Goal: Task Accomplishment & Management: Complete application form

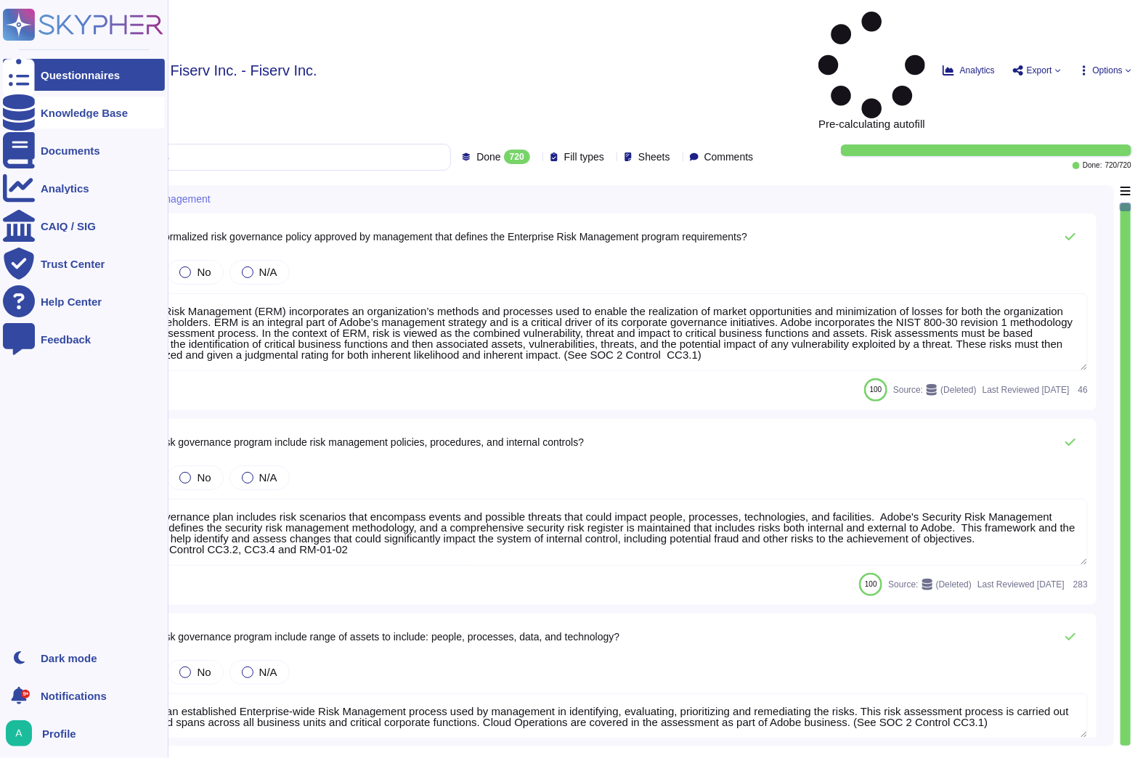
type textarea "Enterprise Risk Management (ERM) incorporates an organization’s methods and pro…"
type textarea "The risk governance plan includes risk scenarios that encompass events and poss…"
type textarea "Adobe has an established Enterprise-wide Risk Management process used by manage…"
type textarea "Adobe has a comprehensive technology risk management strategy that is well-esta…"
type textarea "The risk governance plan is approved by senior management and/or the board of d…"
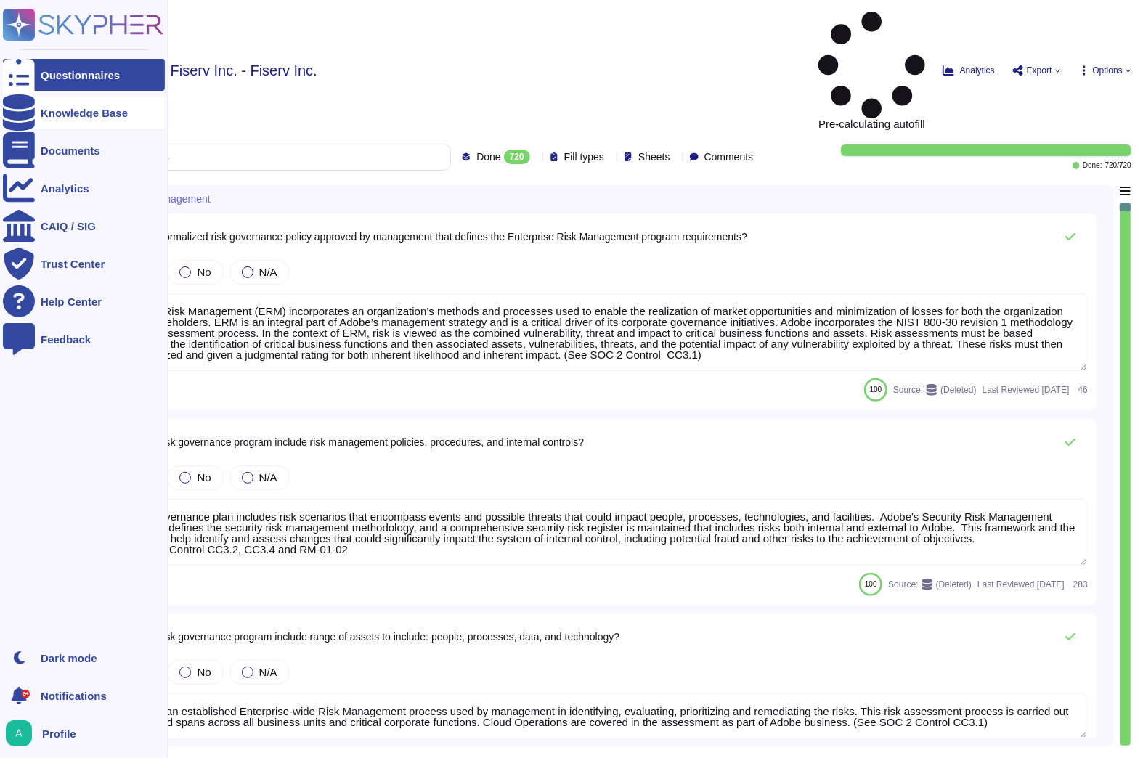
type textarea "Lorem ipsumdol sitametco ad elitsedd e tempori utlabore etdolorem aliquaen ad m…"
click at [49, 113] on div "Knowledge Base" at bounding box center [84, 112] width 87 height 11
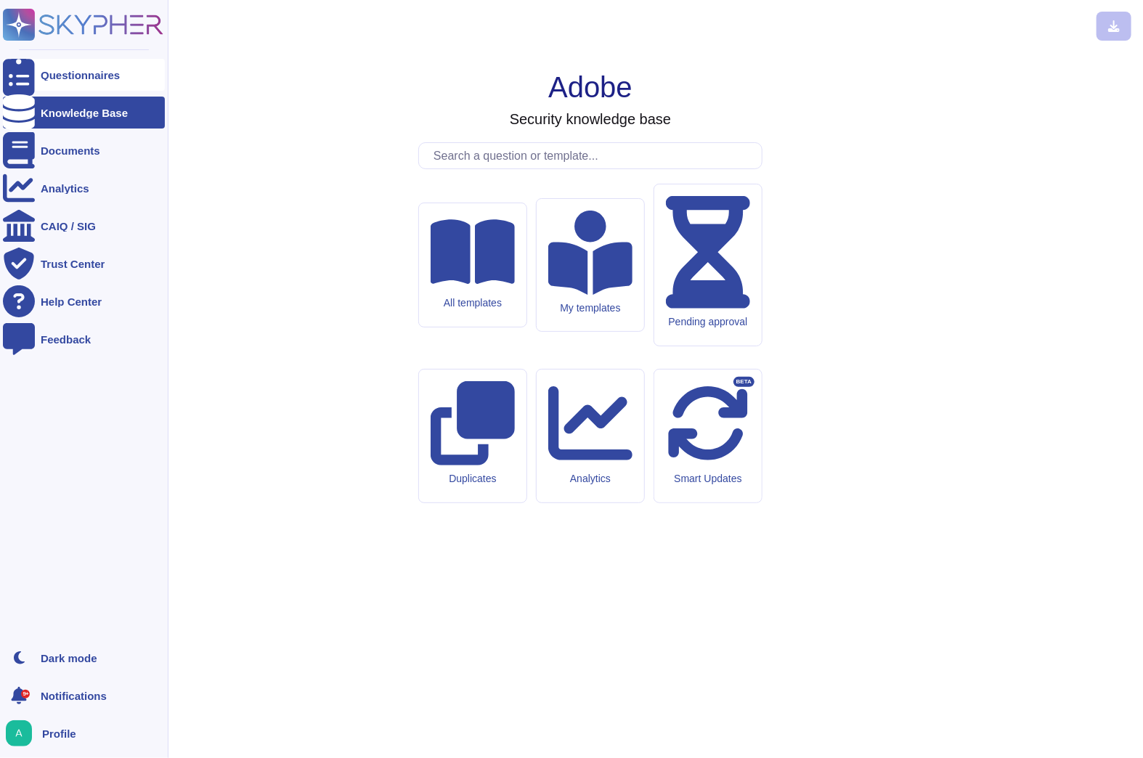
click at [73, 75] on div "Questionnaires" at bounding box center [80, 75] width 79 height 11
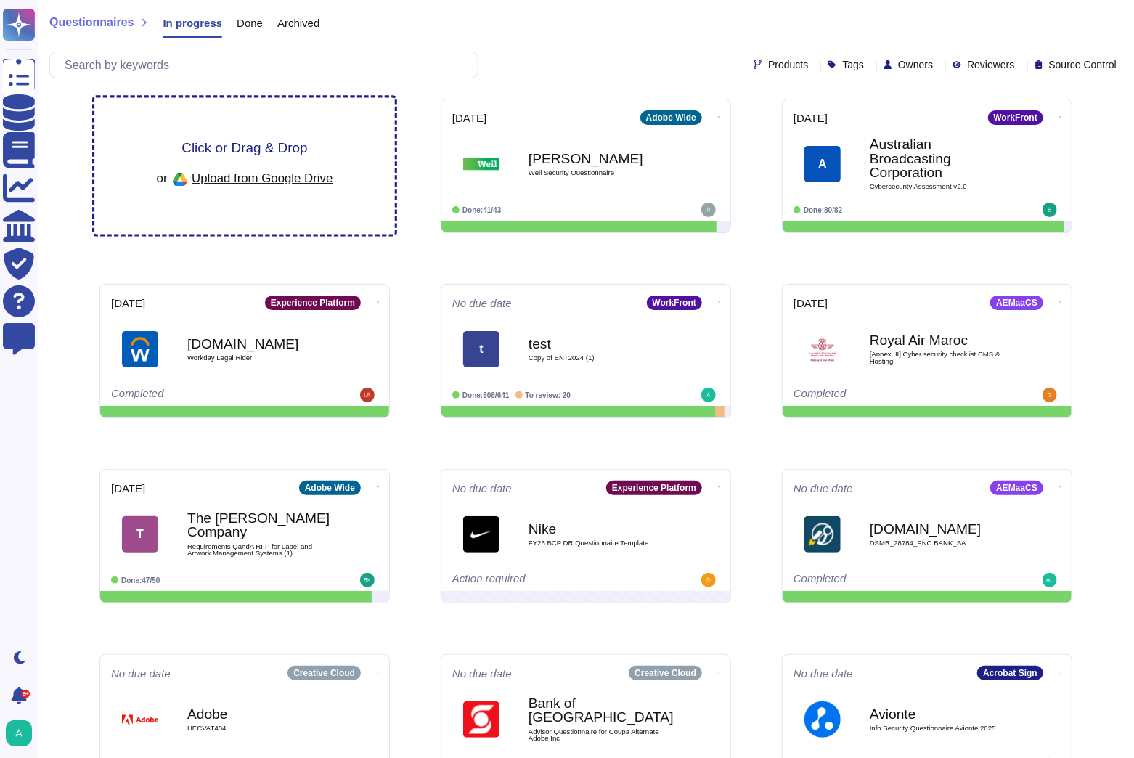
click at [293, 145] on span "Click or Drag & Drop" at bounding box center [244, 148] width 126 height 14
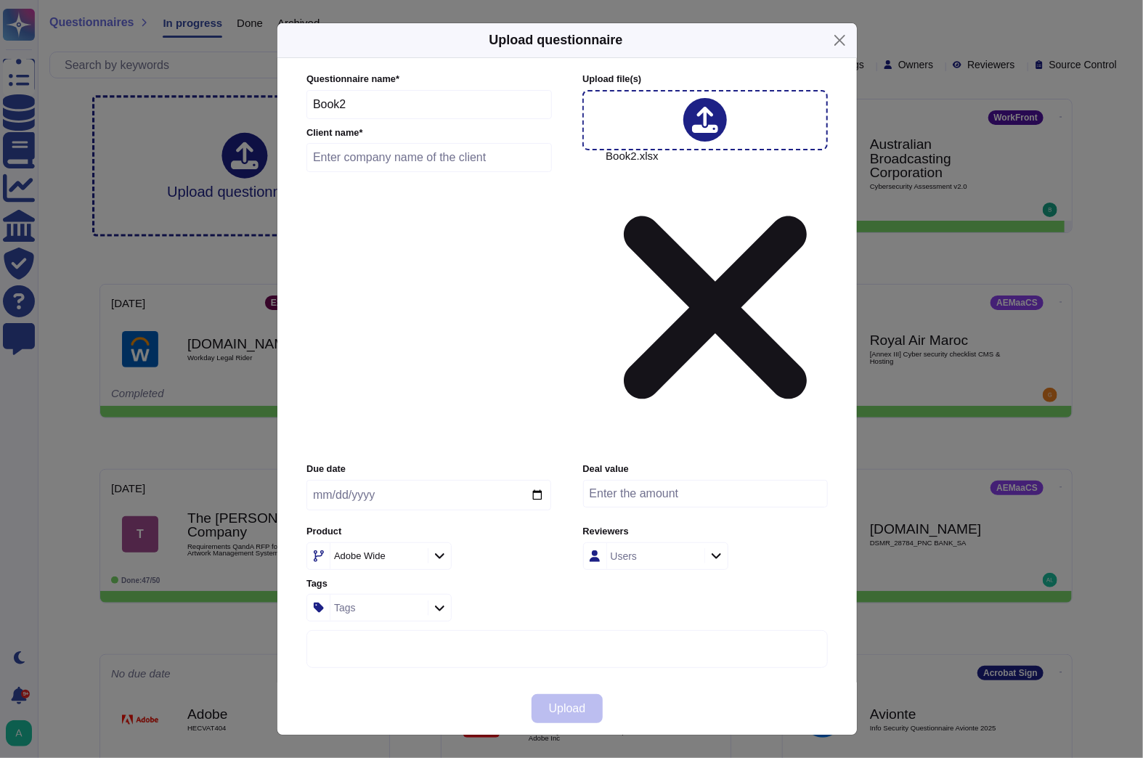
click at [436, 626] on icon at bounding box center [552, 742] width 232 height 232
click at [398, 543] on div "Adobe Wide" at bounding box center [377, 556] width 94 height 26
type input "work"
click at [404, 498] on div "WorkFront" at bounding box center [401, 501] width 151 height 13
click at [374, 172] on input "text" at bounding box center [428, 157] width 245 height 29
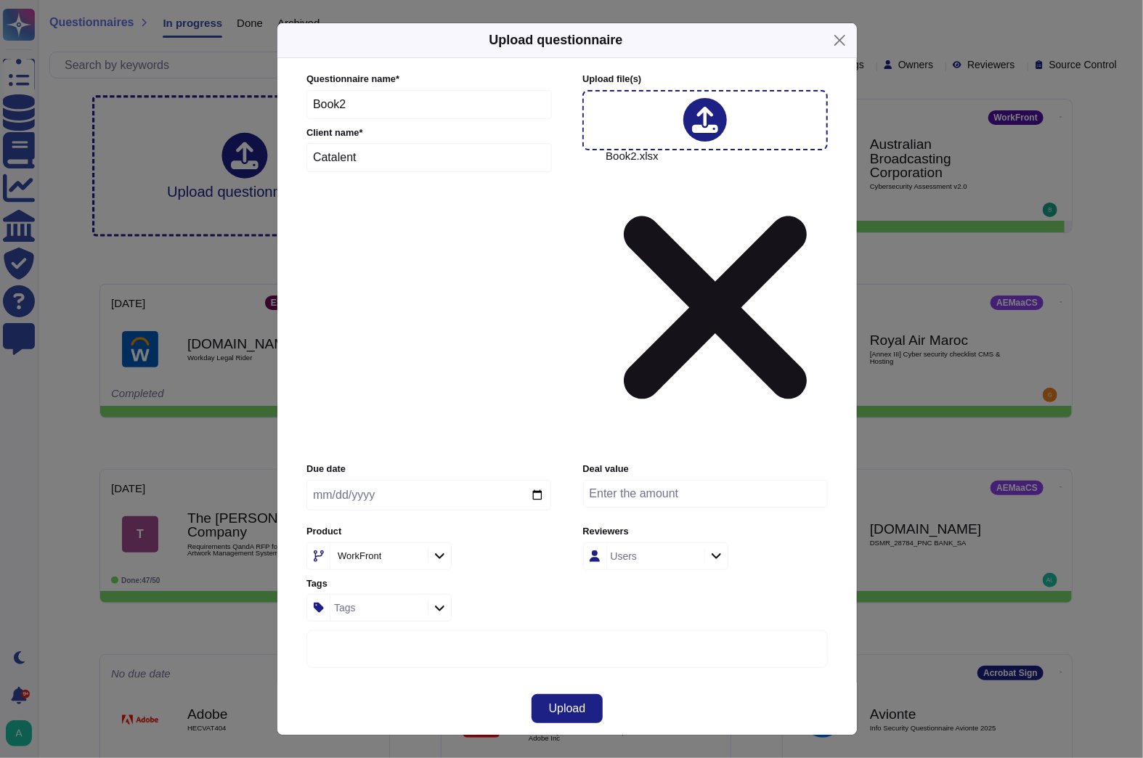
type input "Catalent"
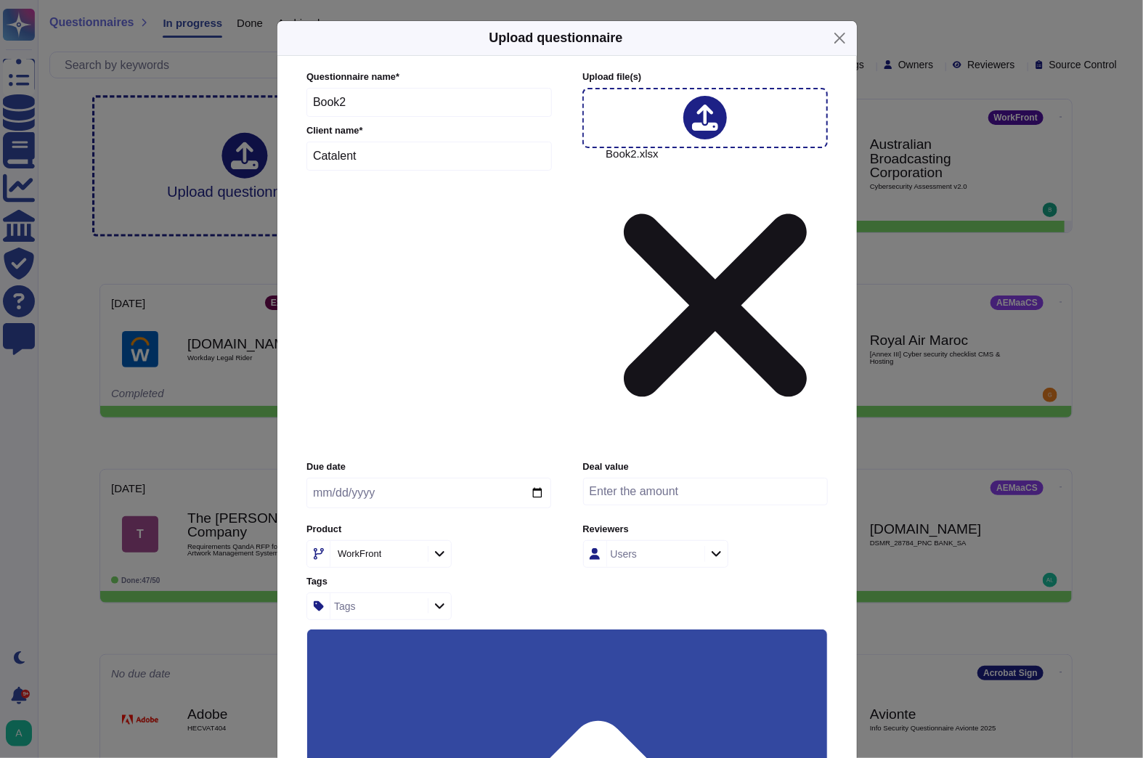
click at [0, 0] on input "Use this questionnaire as a source of suggestions" at bounding box center [0, 0] width 0 height 0
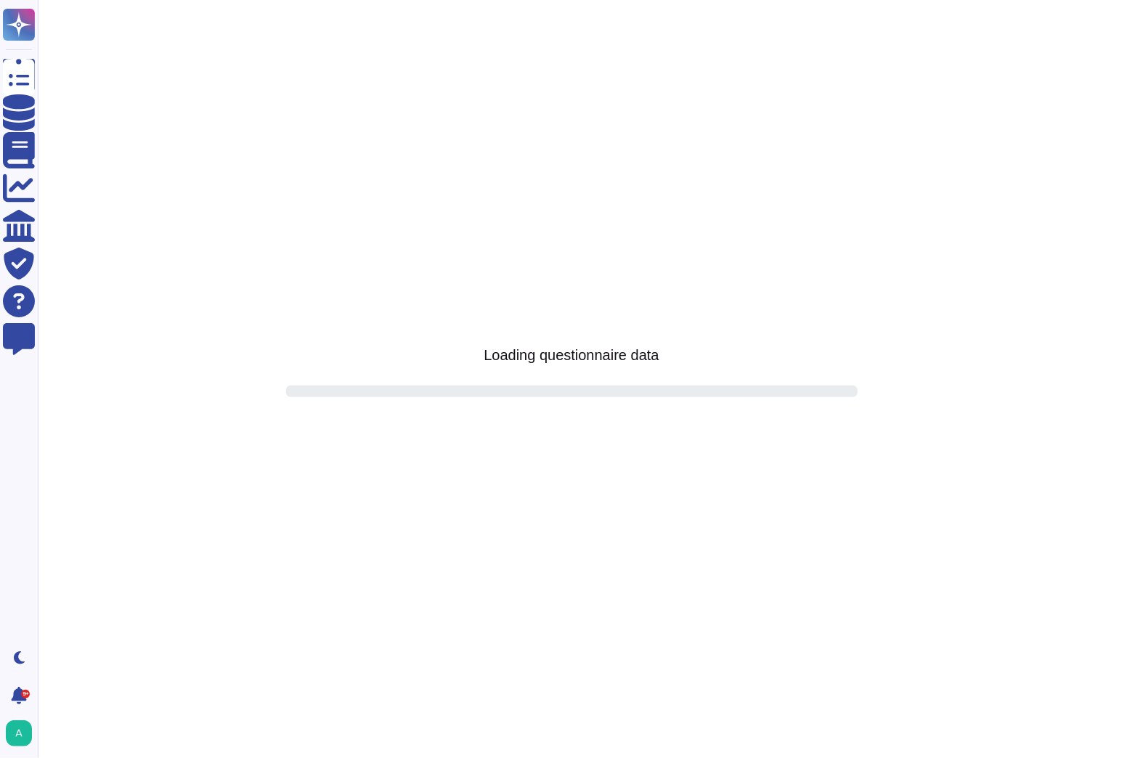
click at [568, 0] on html "Questionnaires Knowledge Base Documents Analytics CAIQ / SIG Trust Center Help …" at bounding box center [571, 0] width 1143 height 0
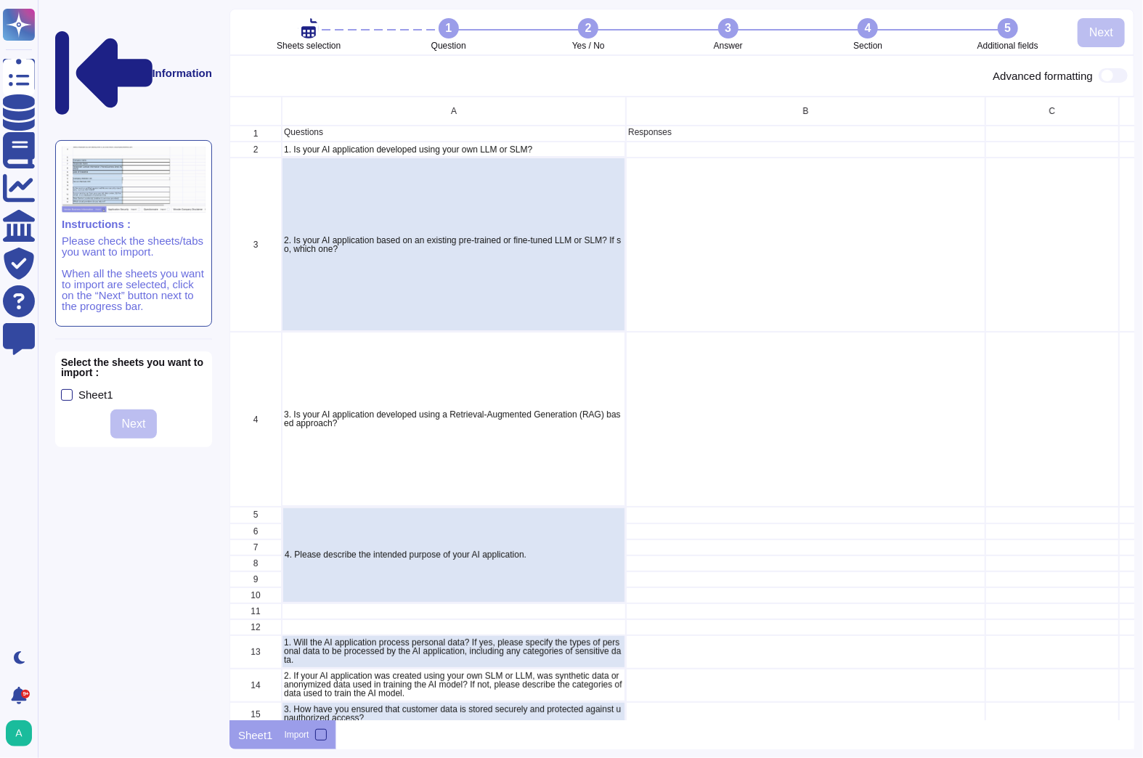
scroll to position [615, 896]
click at [316, 735] on div at bounding box center [321, 735] width 12 height 12
click at [0, 0] on input "Import" at bounding box center [0, 0] width 0 height 0
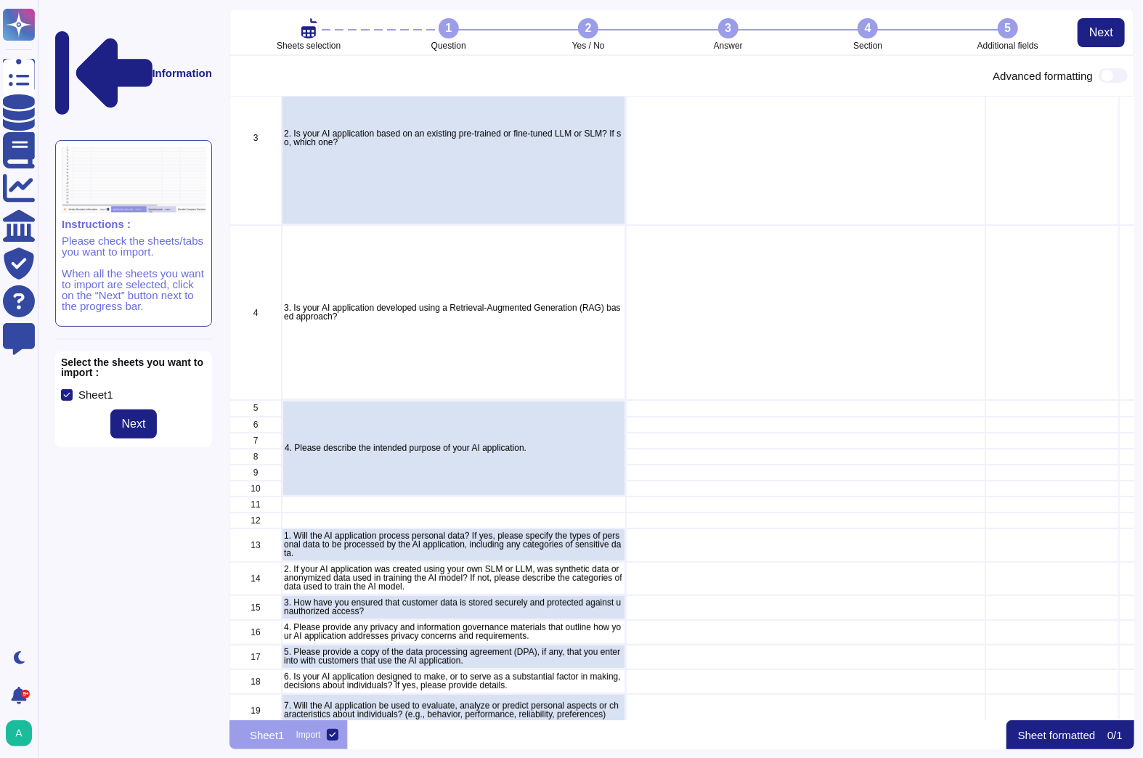
scroll to position [0, 0]
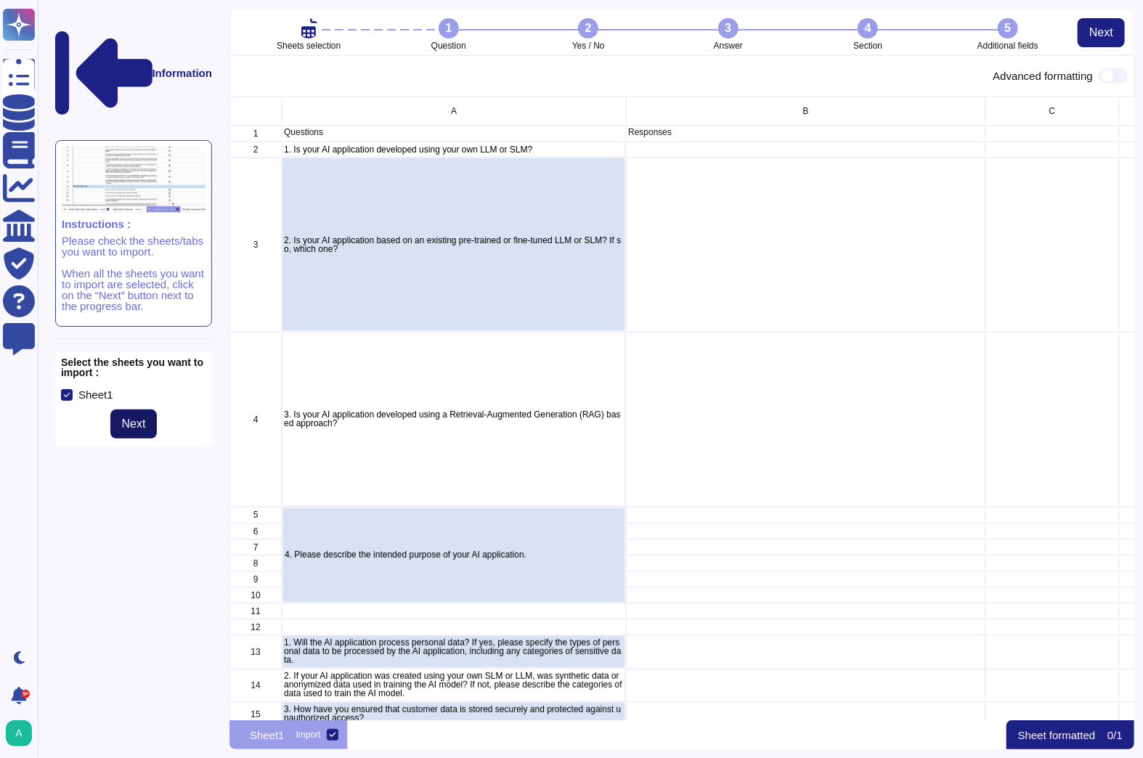
click at [145, 418] on span "Next" at bounding box center [134, 424] width 24 height 12
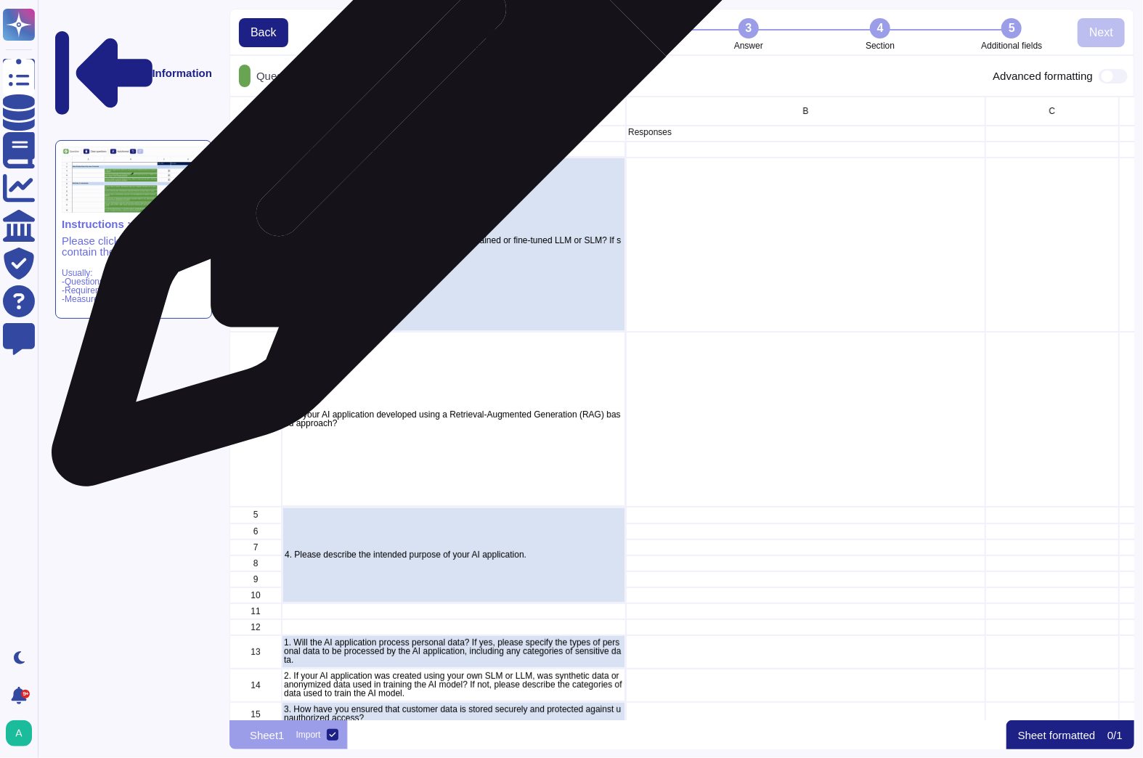
click at [409, 131] on p "Questions" at bounding box center [454, 132] width 340 height 9
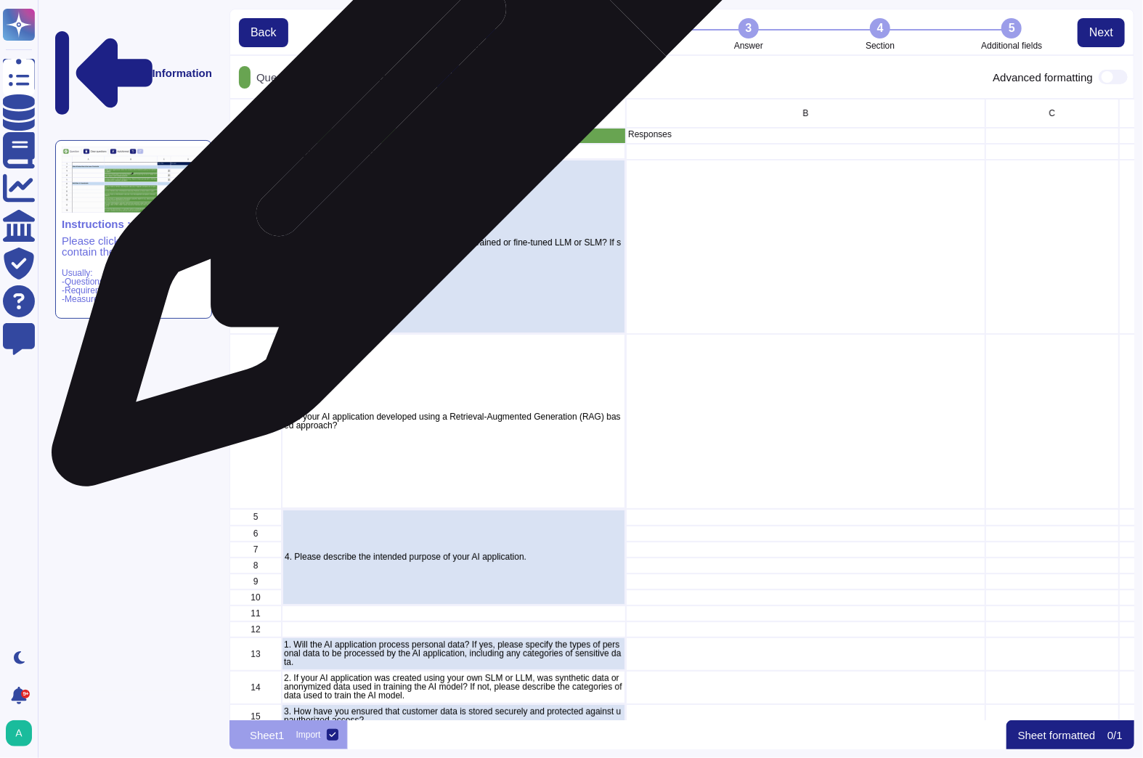
scroll to position [9, 9]
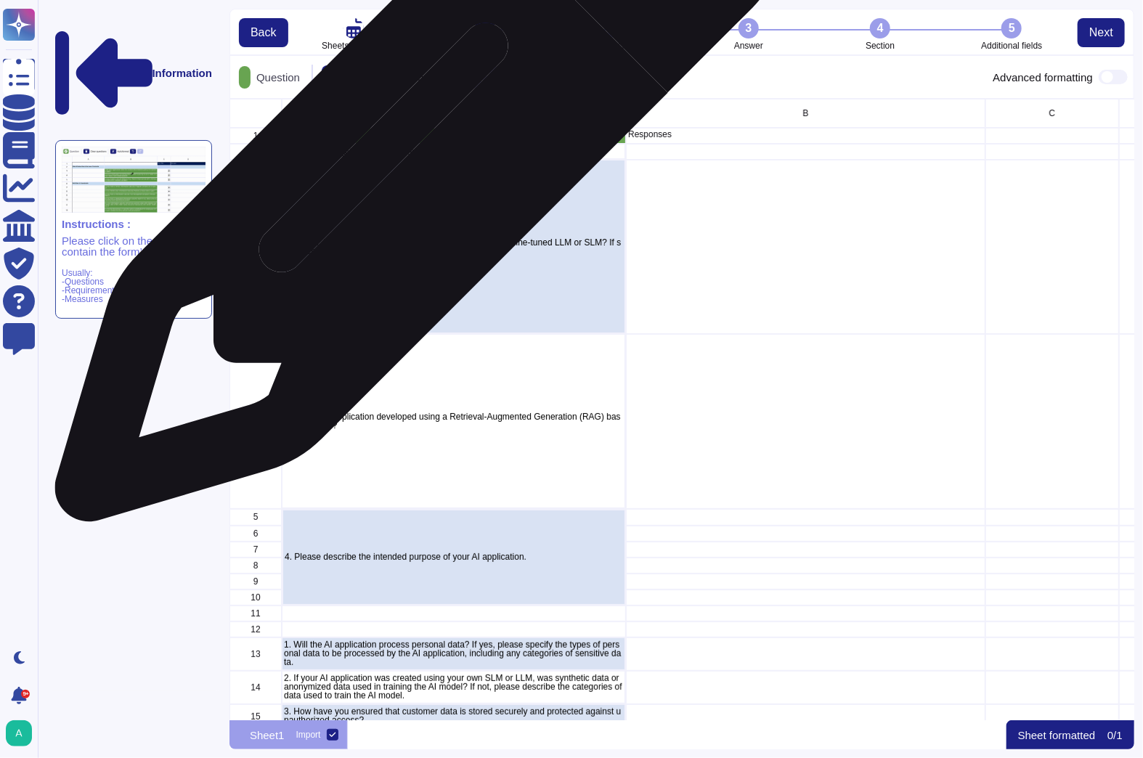
click at [412, 167] on div "2. Is your AI application based on an existing pre-trained or fine-tuned LLM or…" at bounding box center [454, 247] width 344 height 174
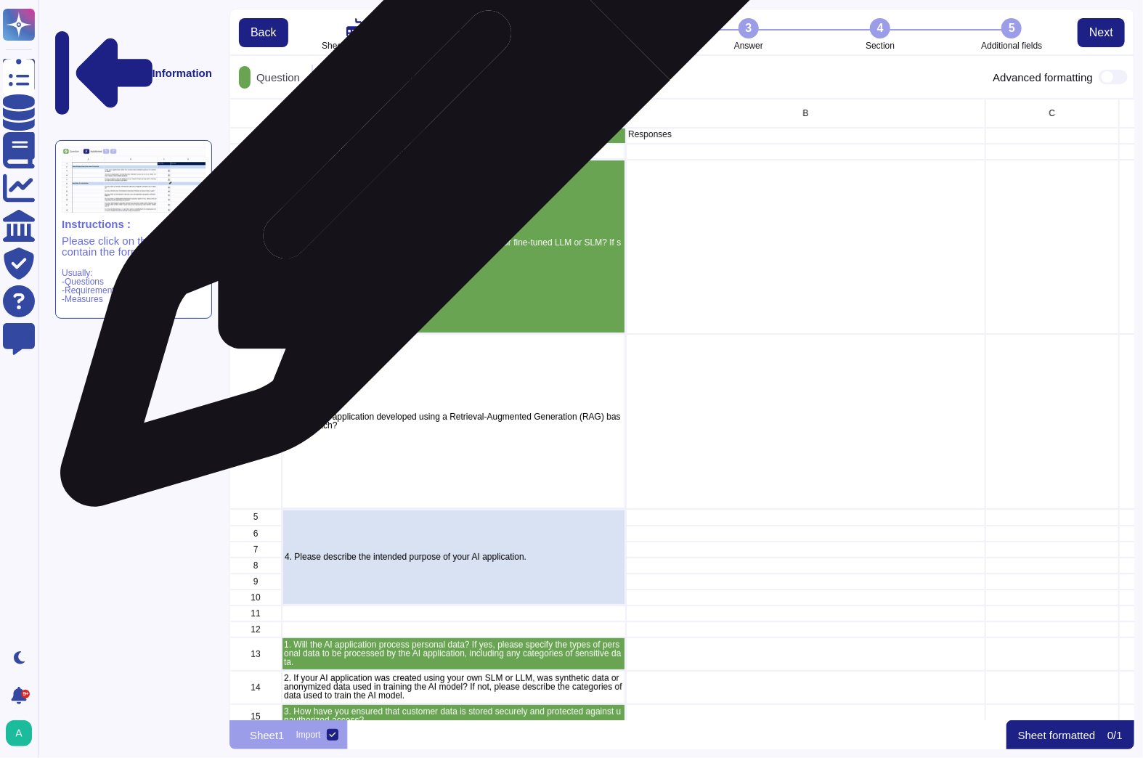
click at [415, 154] on p "1. Is your AI application developed using your own LLM or SLM?" at bounding box center [453, 151] width 339 height 9
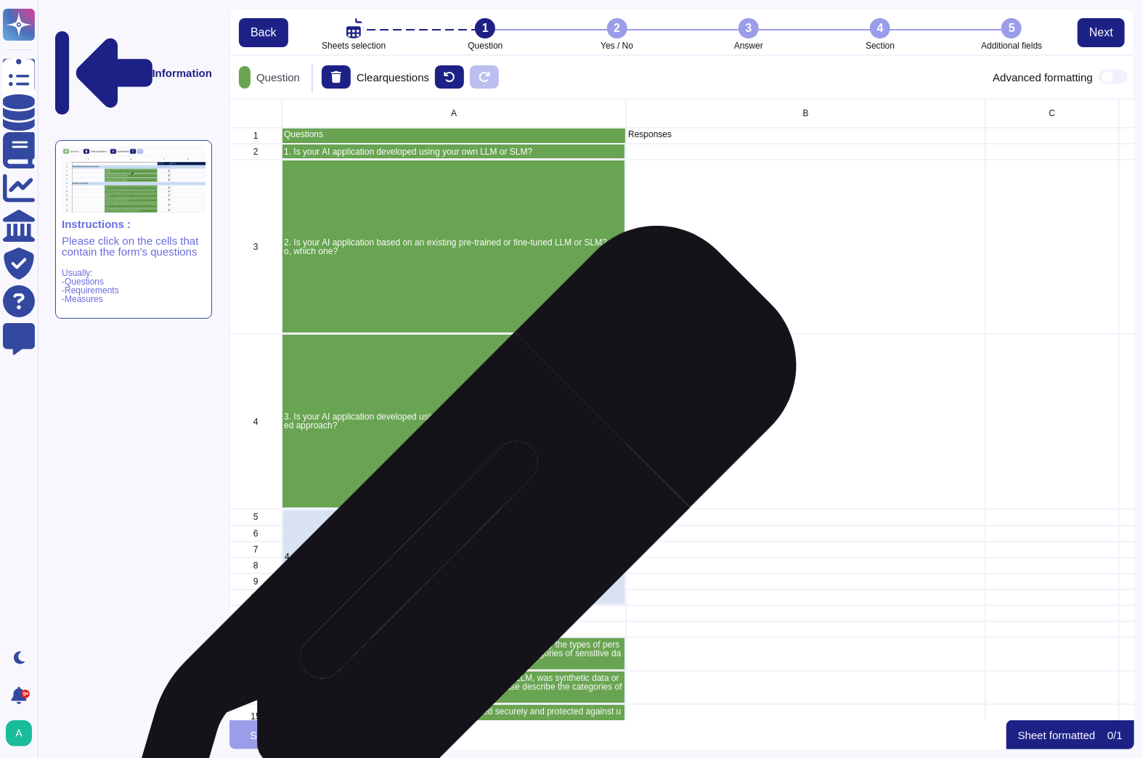
click at [446, 579] on div "4. Please describe the intended purpose of your AI application." at bounding box center [454, 557] width 344 height 97
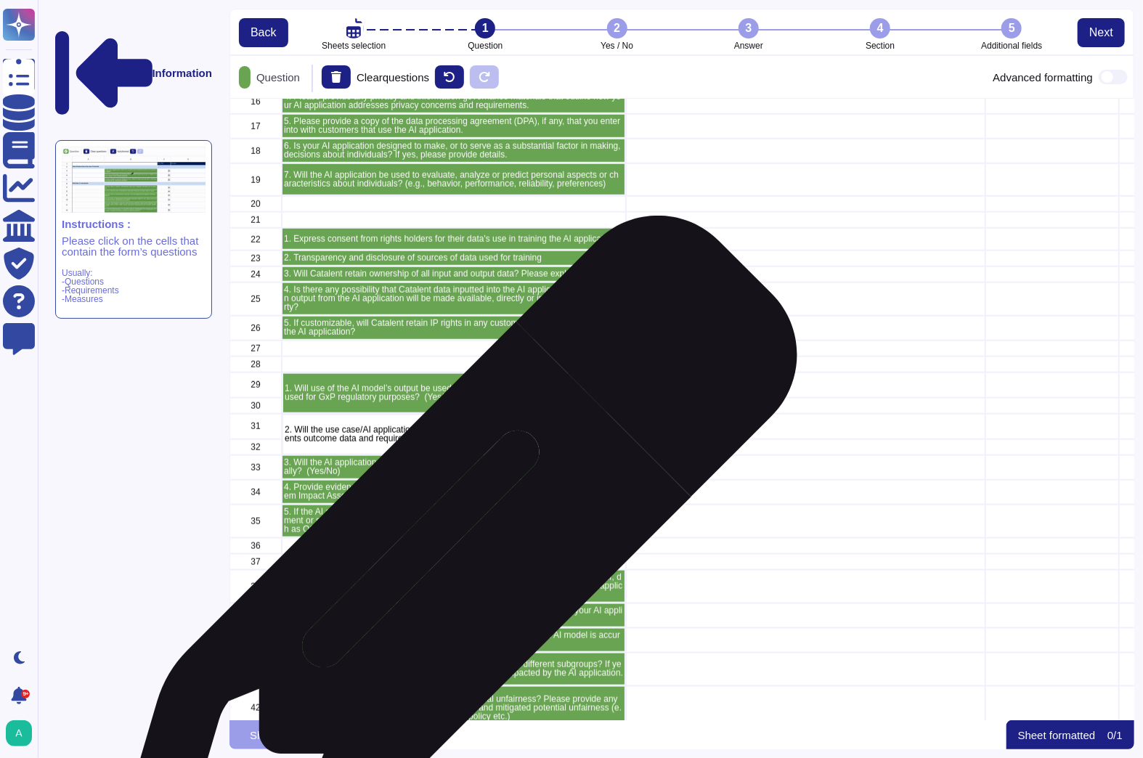
scroll to position [639, 0]
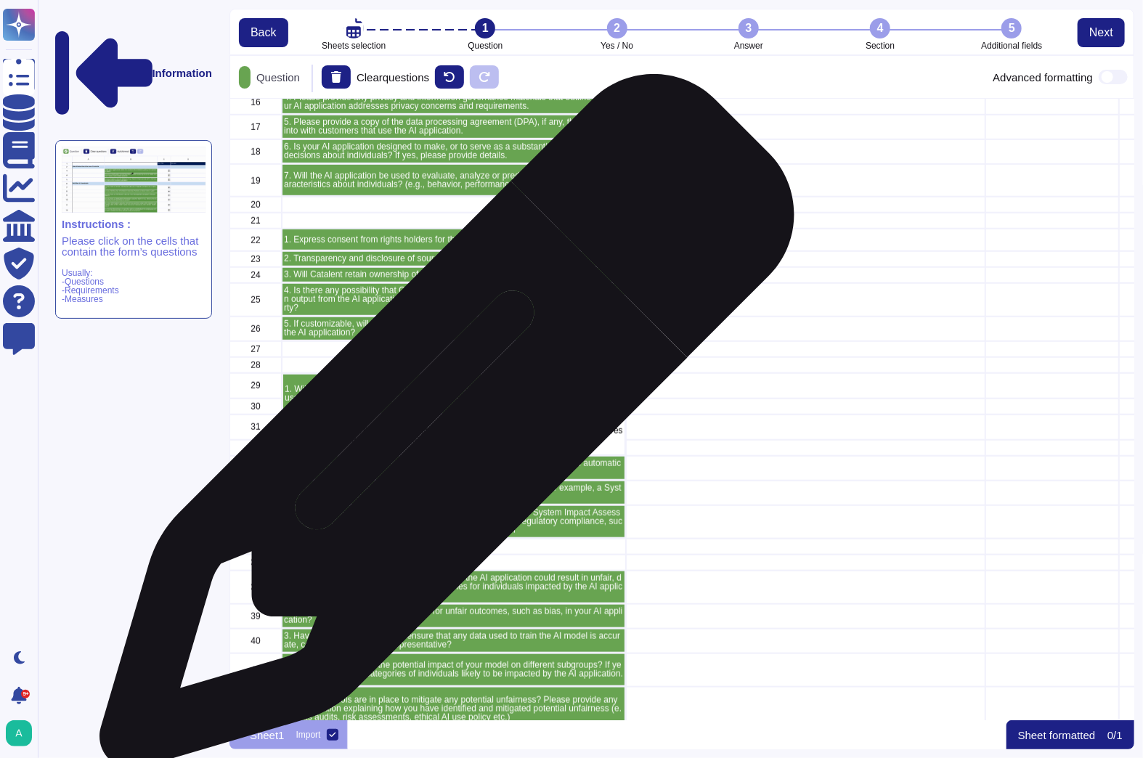
click at [441, 429] on p "2. Will the use case/AI application require a “human in the loop” (e.g. AI appl…" at bounding box center [454, 434] width 338 height 17
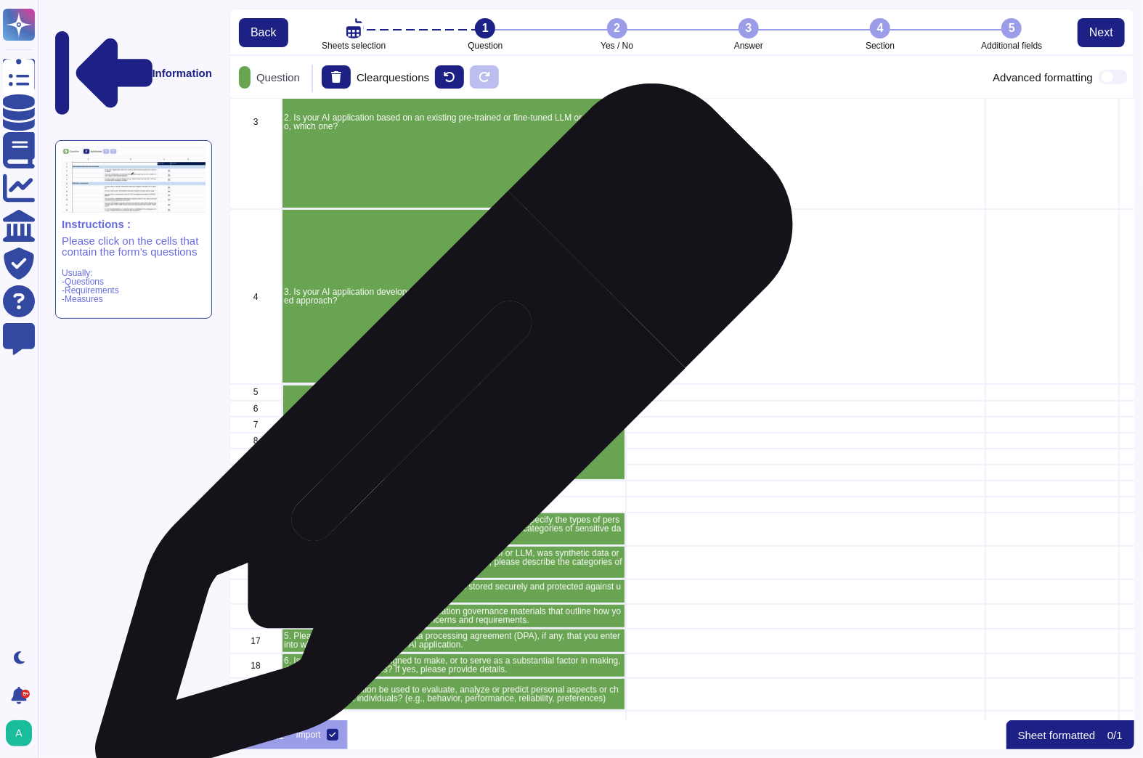
scroll to position [0, 0]
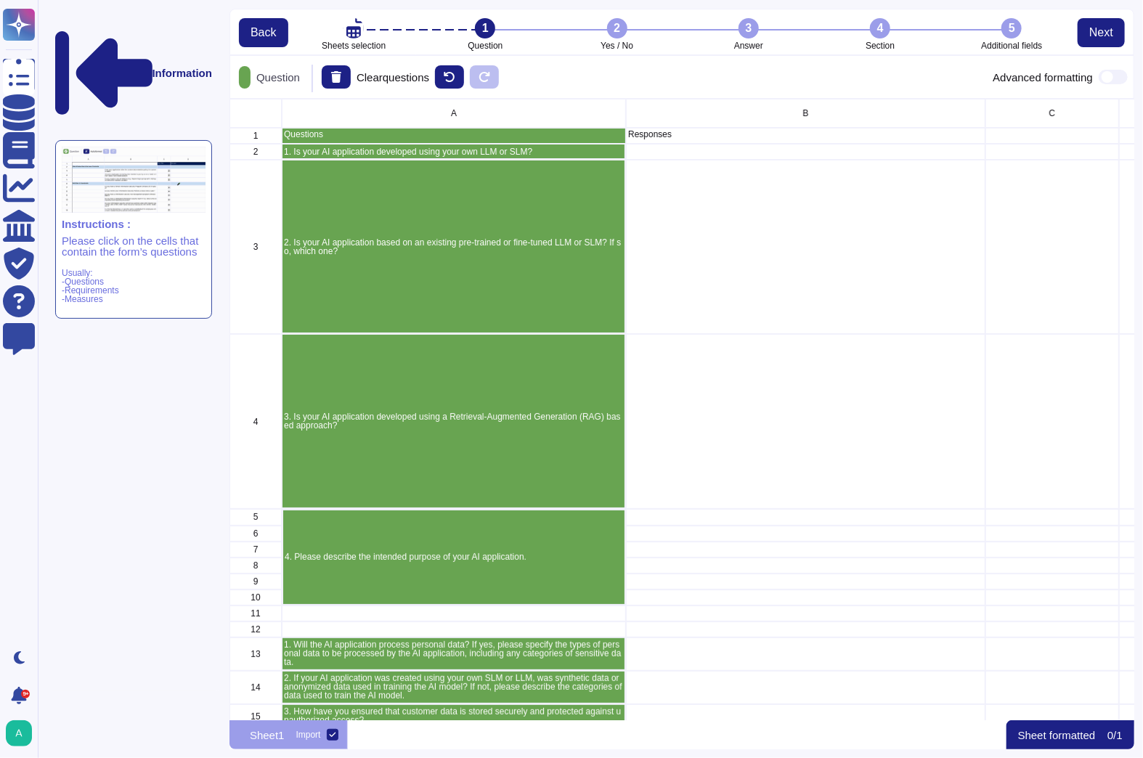
click at [116, 269] on p "Usually: -Questions -Requirements -Measures" at bounding box center [134, 286] width 144 height 35
click at [1104, 29] on span "Next" at bounding box center [1101, 33] width 24 height 12
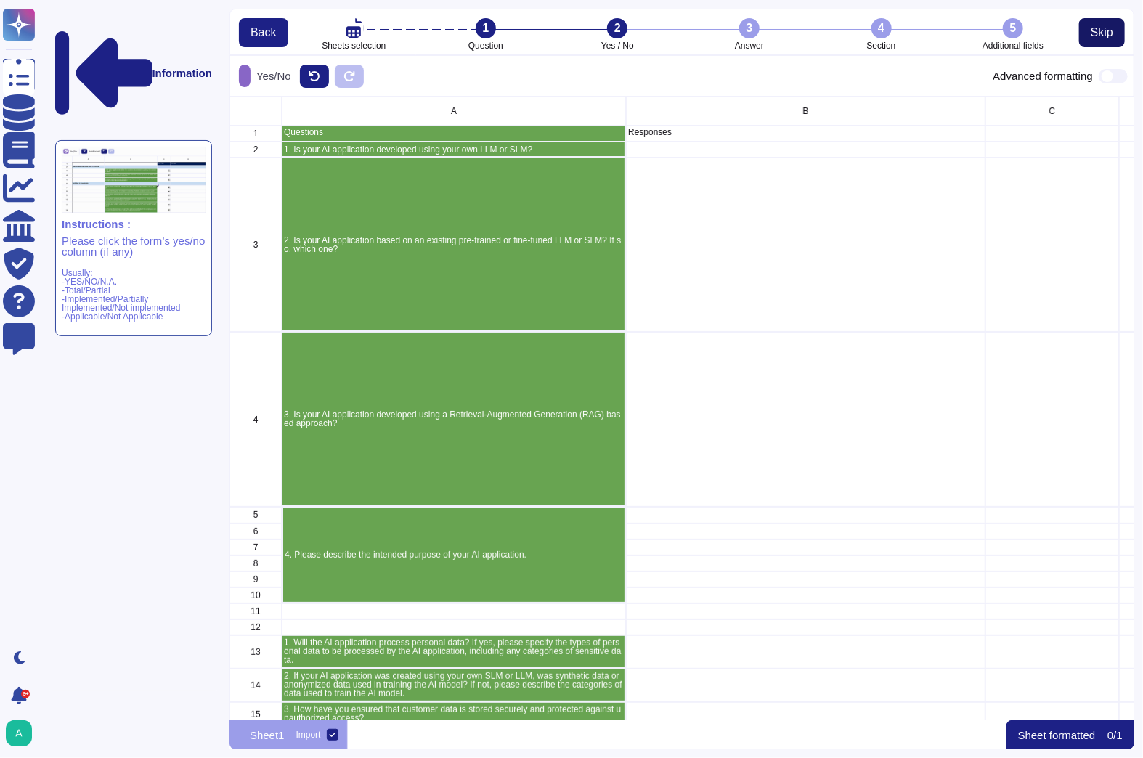
scroll to position [615, 896]
click at [1105, 33] on span "Skip" at bounding box center [1101, 33] width 23 height 12
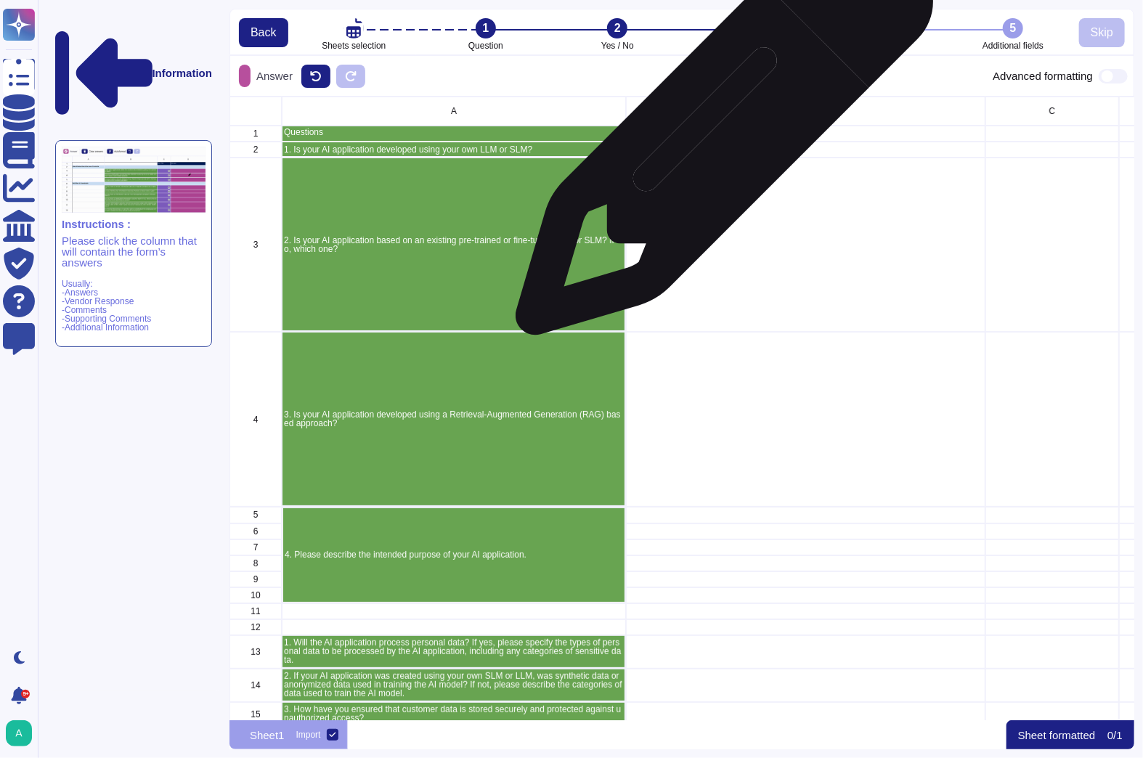
click at [719, 134] on p "Responses" at bounding box center [805, 132] width 355 height 9
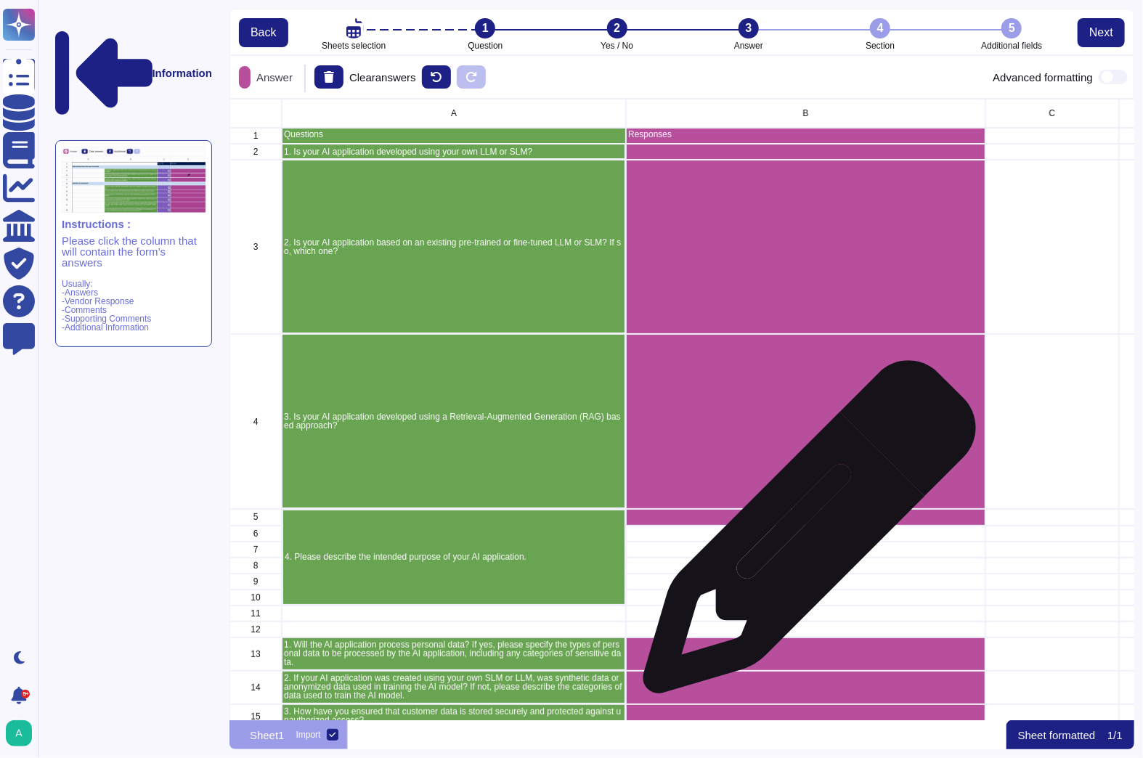
click at [804, 534] on div "grid" at bounding box center [805, 534] width 359 height 16
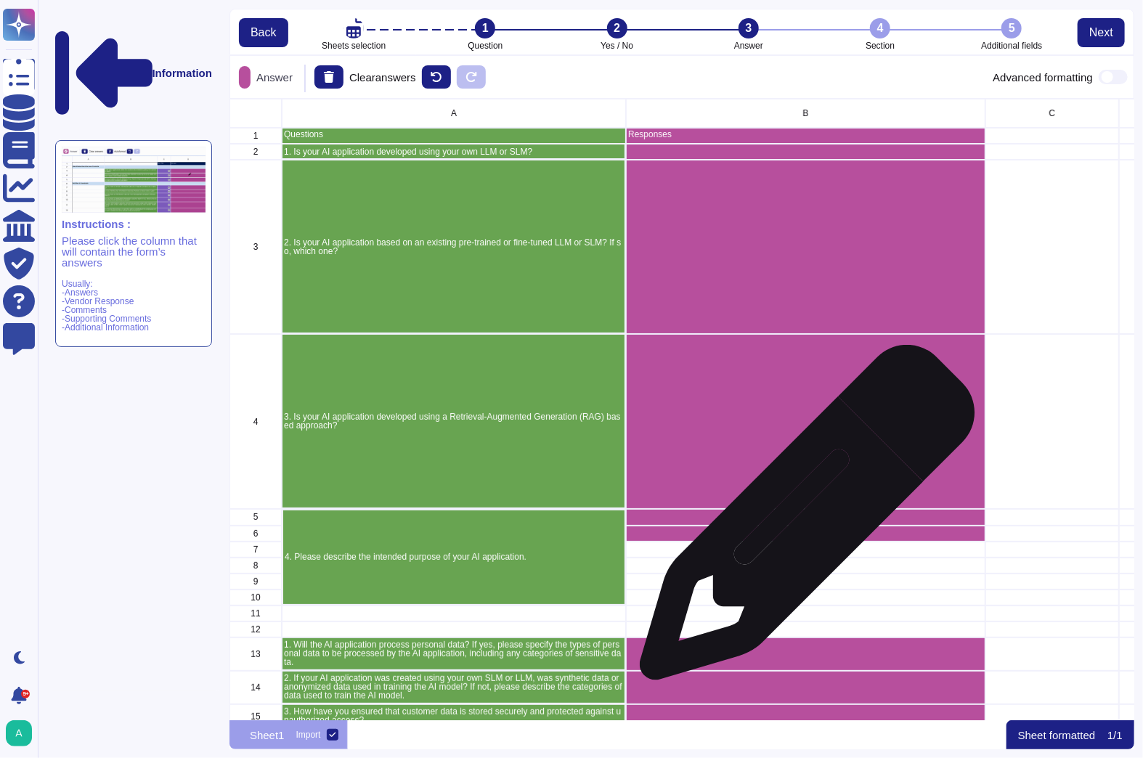
click at [801, 520] on div "grid" at bounding box center [805, 517] width 359 height 17
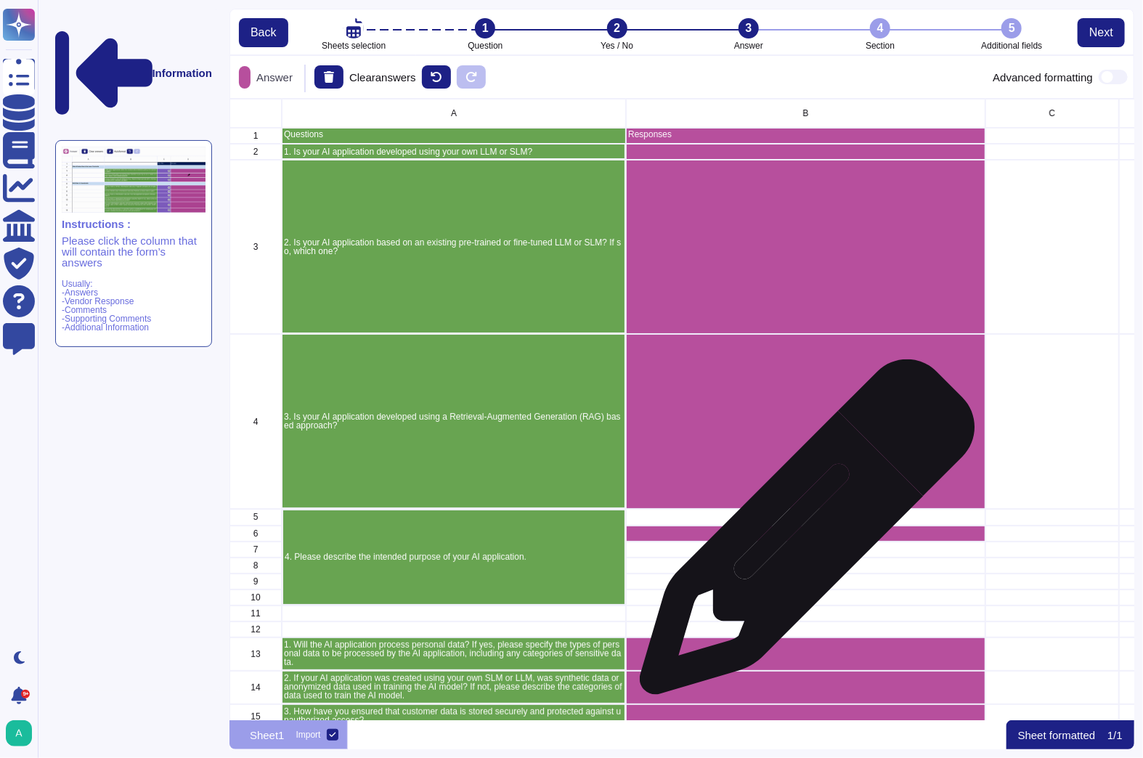
click at [801, 534] on div "grid" at bounding box center [805, 534] width 359 height 16
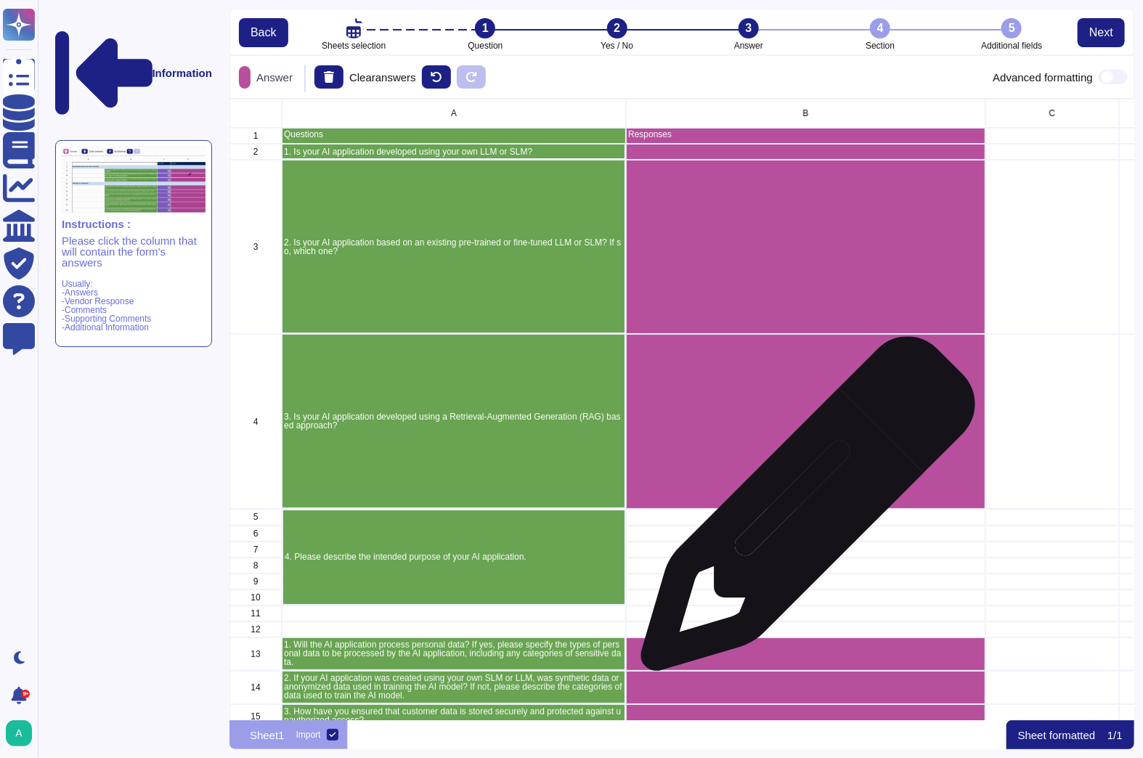
click at [802, 511] on div "grid" at bounding box center [805, 517] width 359 height 17
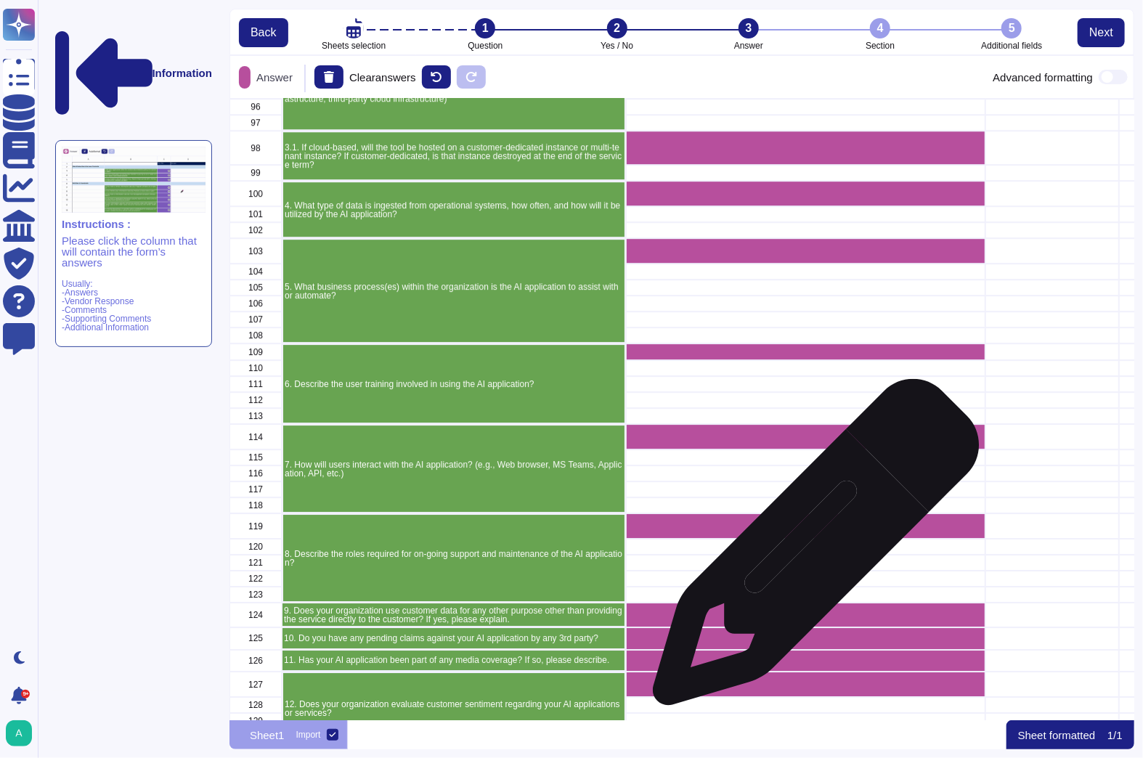
scroll to position [2320, 0]
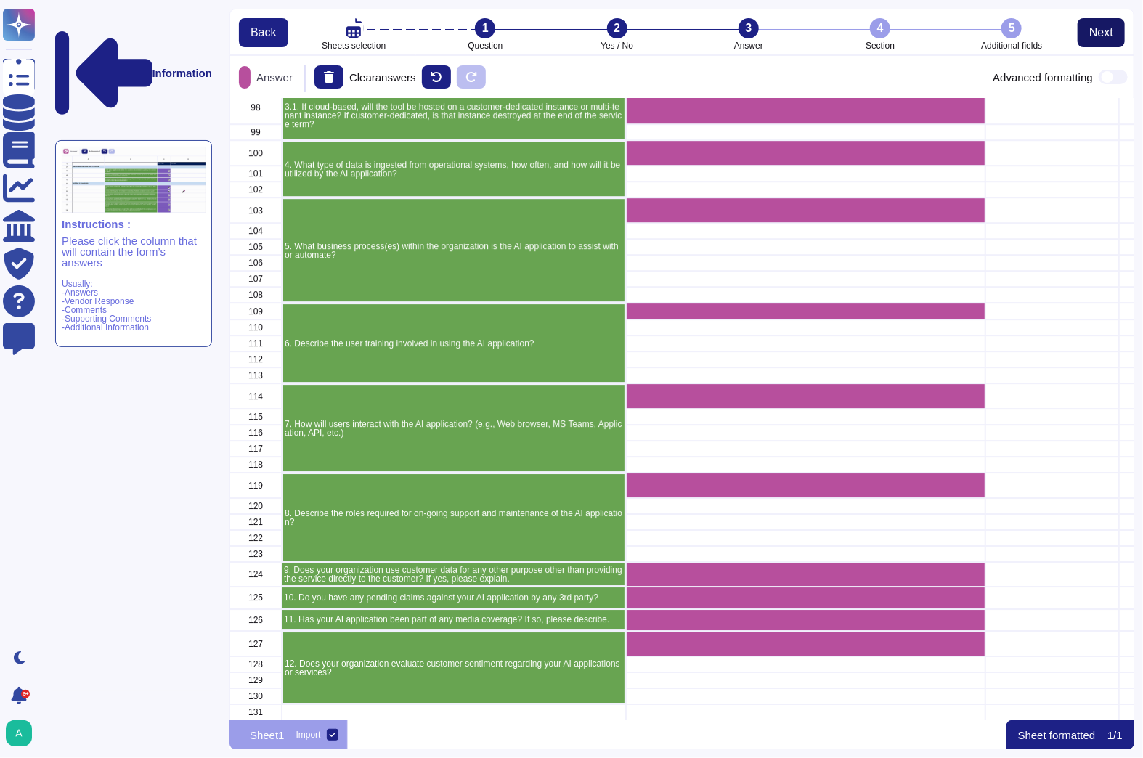
click at [1091, 34] on span "Next" at bounding box center [1101, 33] width 24 height 12
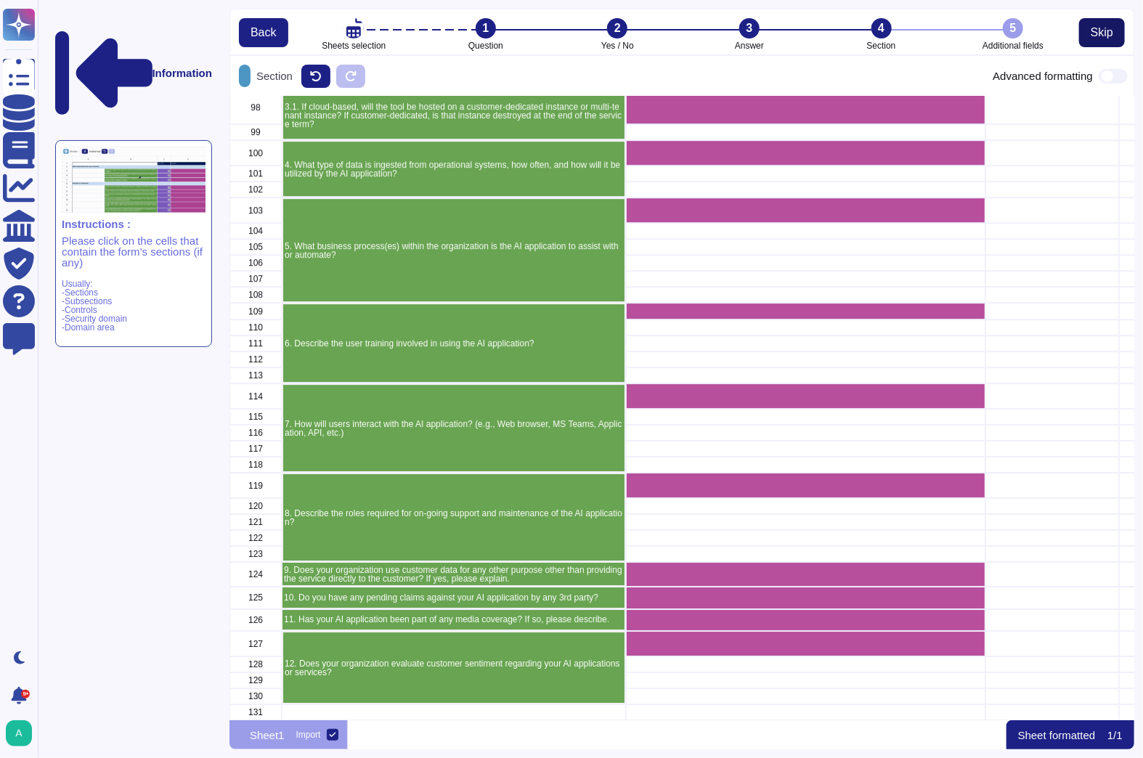
click at [1092, 34] on span "Skip" at bounding box center [1101, 33] width 23 height 12
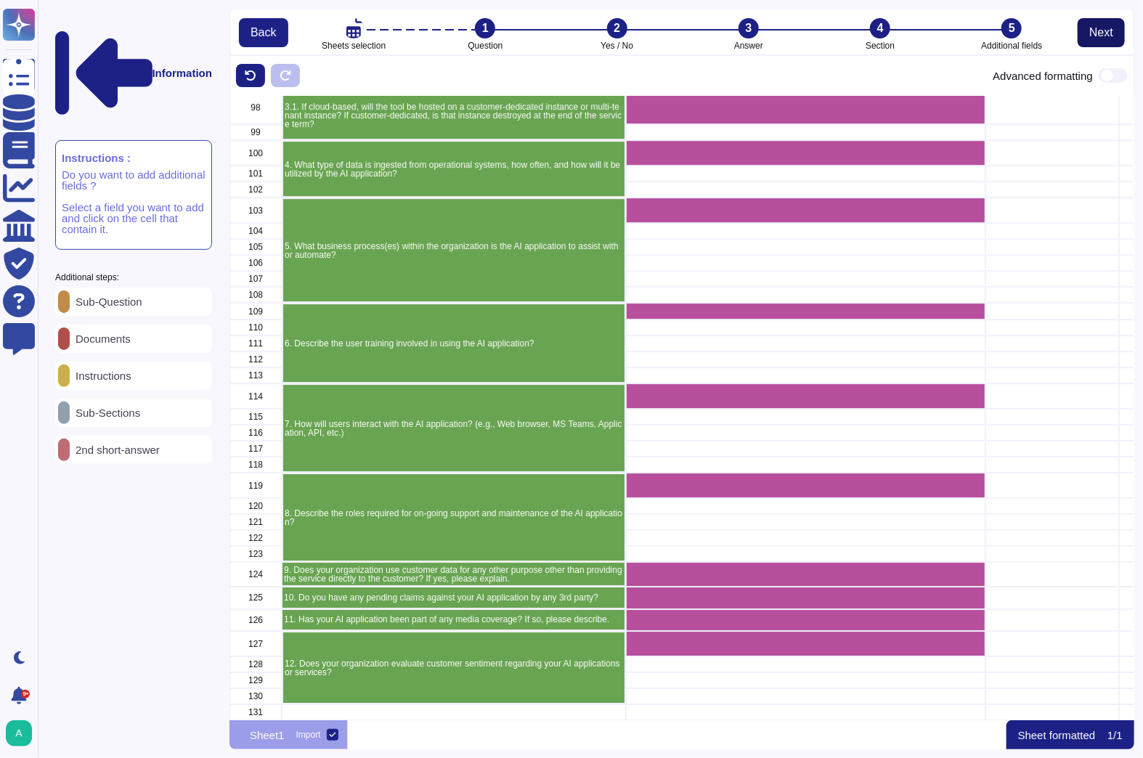
click at [1092, 34] on span "Next" at bounding box center [1101, 33] width 24 height 12
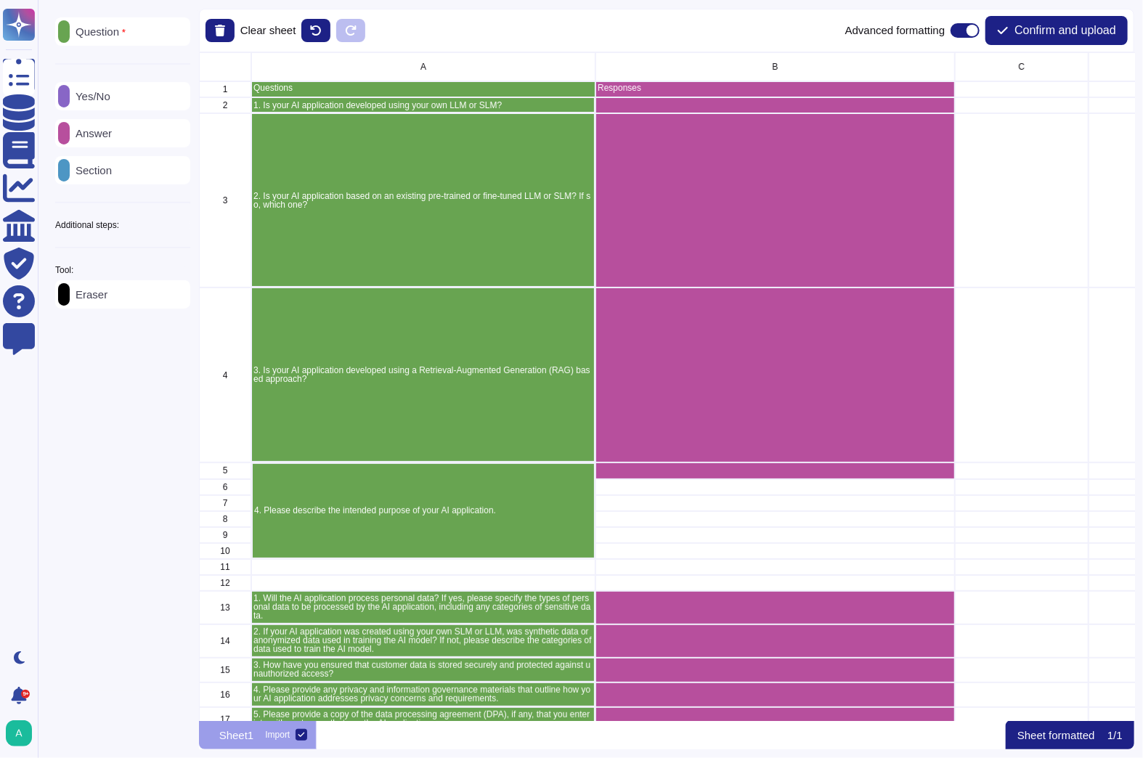
scroll to position [659, 926]
click at [1092, 34] on span "Confirm and upload" at bounding box center [1065, 31] width 102 height 12
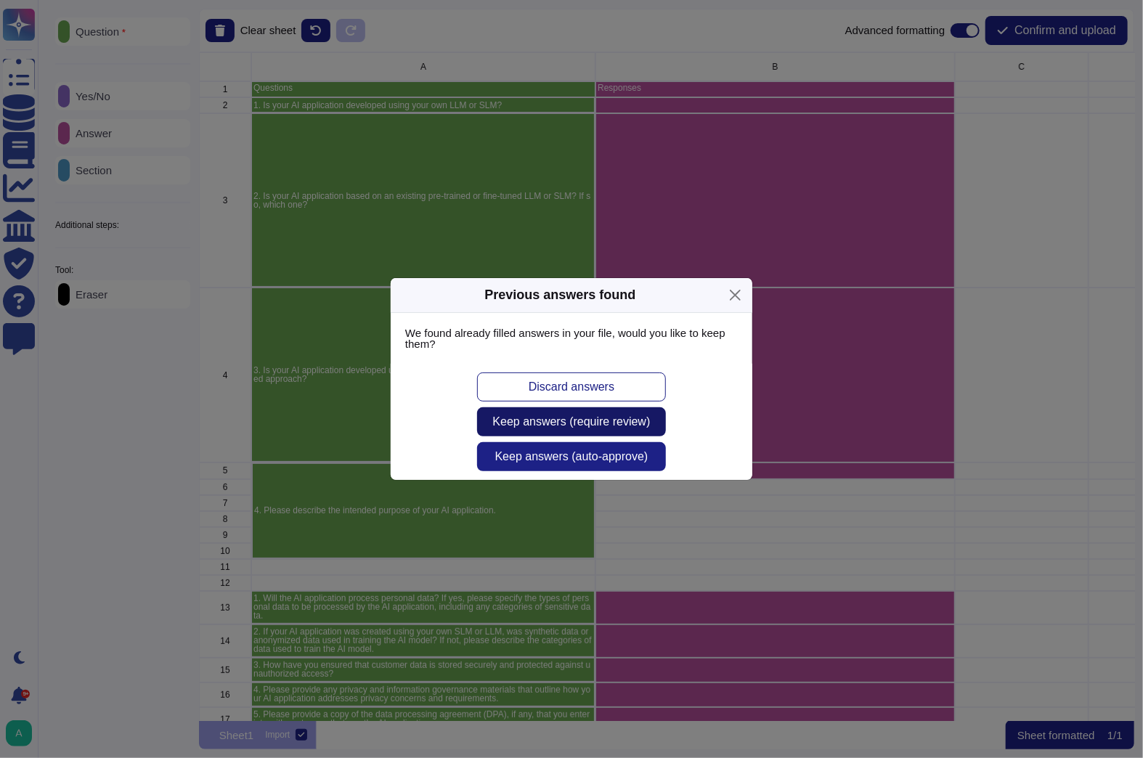
click at [618, 420] on span "Keep answers (require review)" at bounding box center [572, 422] width 158 height 12
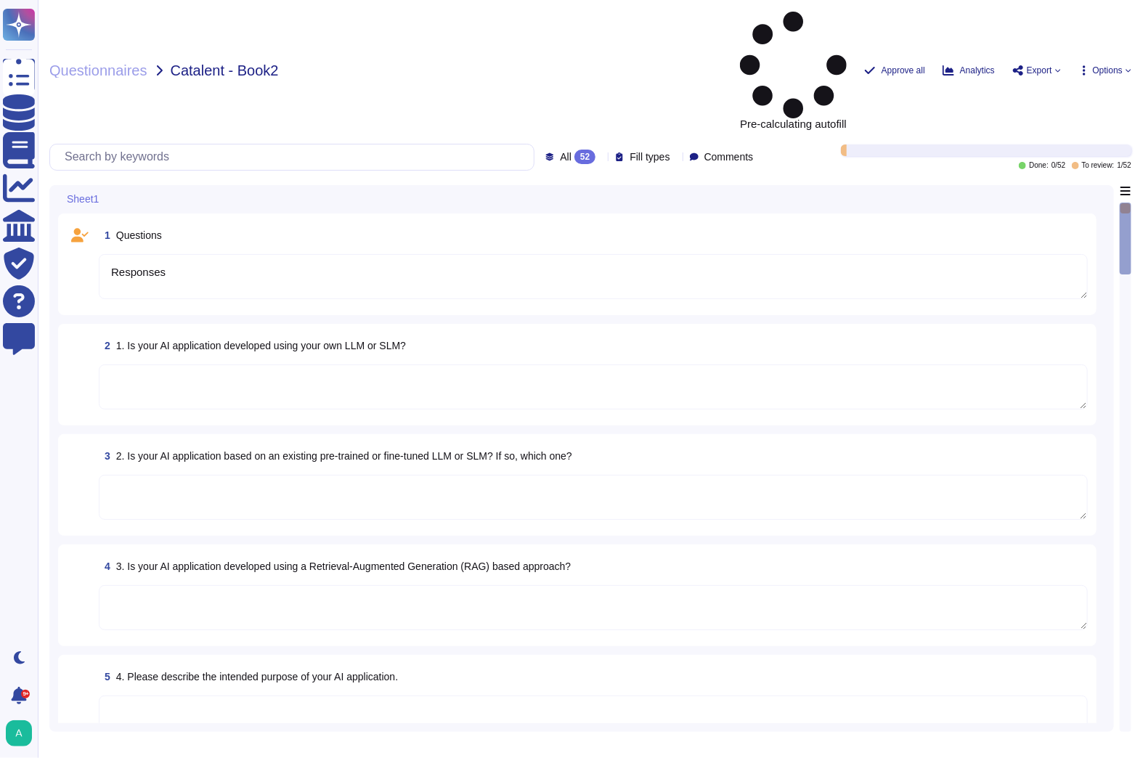
type textarea "Responses"
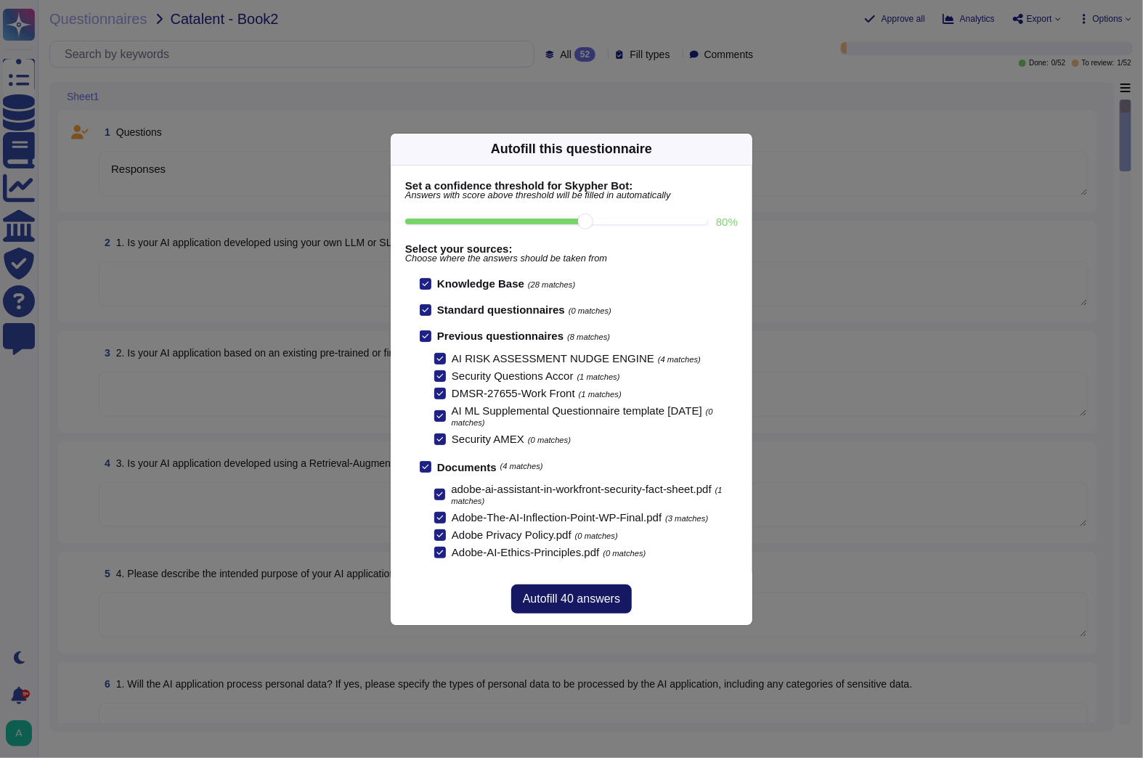
click at [602, 593] on span "Autofill 40 answers" at bounding box center [571, 599] width 97 height 12
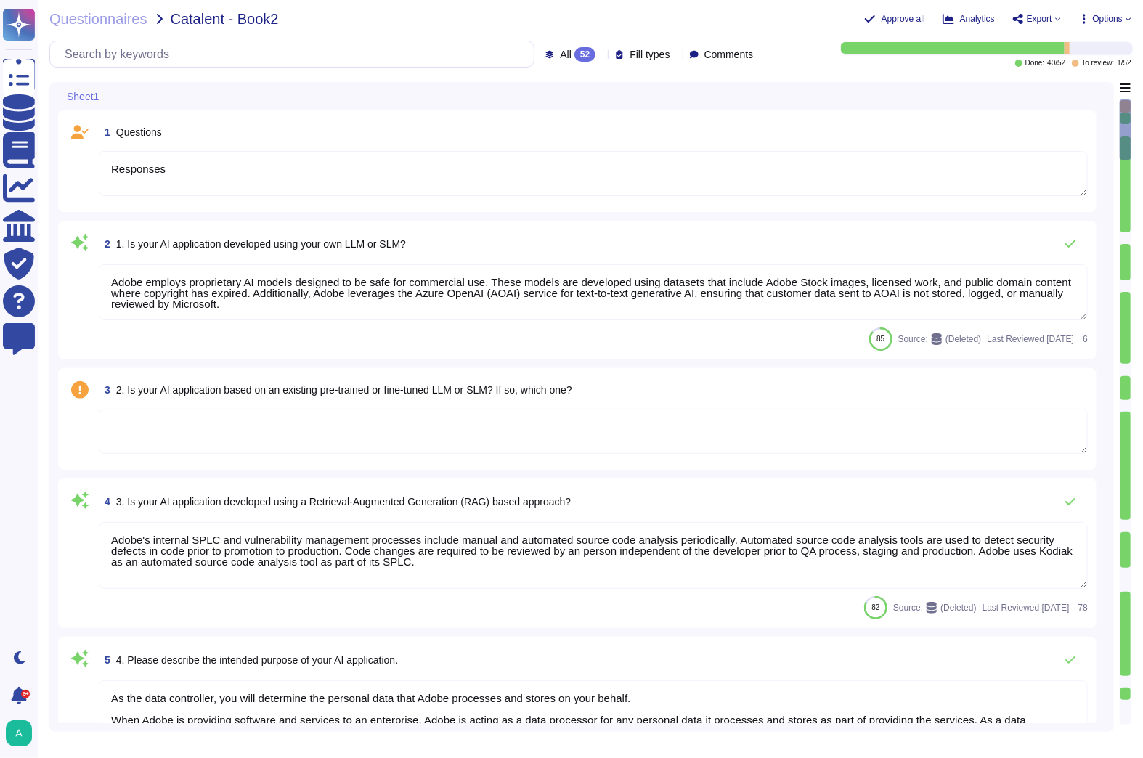
type textarea "Adobe employs proprietary AI models designed to be safe for commercial use. The…"
type textarea "Adobe's internal SPLC and vulnerability management processes include manual and…"
type textarea "As the data controller, you will determine the personal data that Adobe process…"
type textarea "Please see our General Terms of Use ([URL][DOMAIN_NAME]) which include language…"
type textarea "Adobe Artificial Intelligence offerings go through Adobe's responsible AI Ethic…"
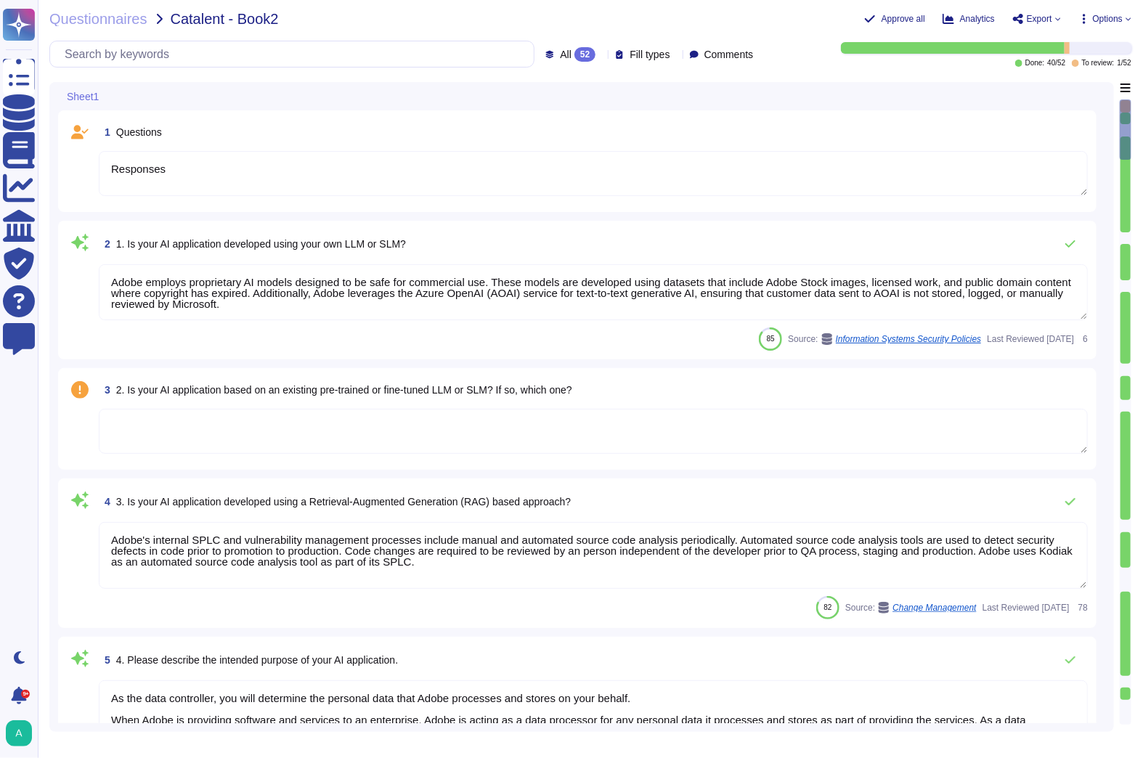
click at [539, 395] on span "2. Is your AI application based on an existing pre-trained or fine-tuned LLM or…" at bounding box center [344, 390] width 456 height 12
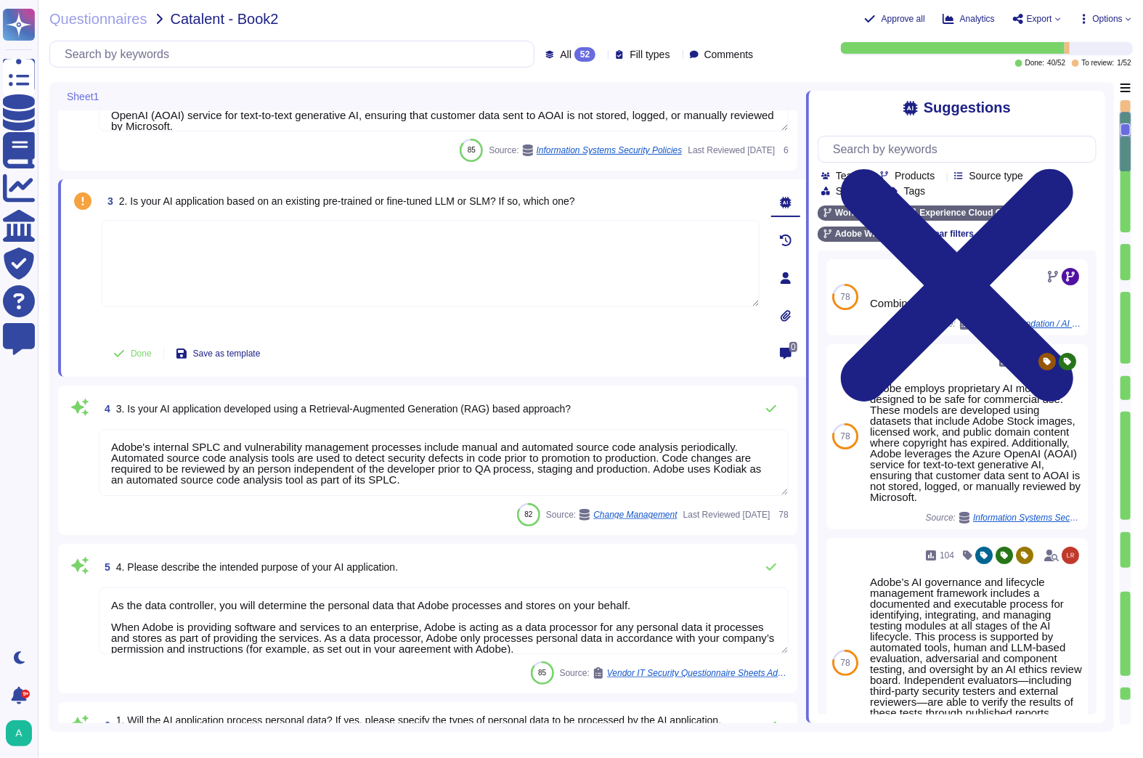
type textarea "Loremips dolorsitame con adi elitsedd ei tem inci utlabor etd magnaaliq: • Enim…"
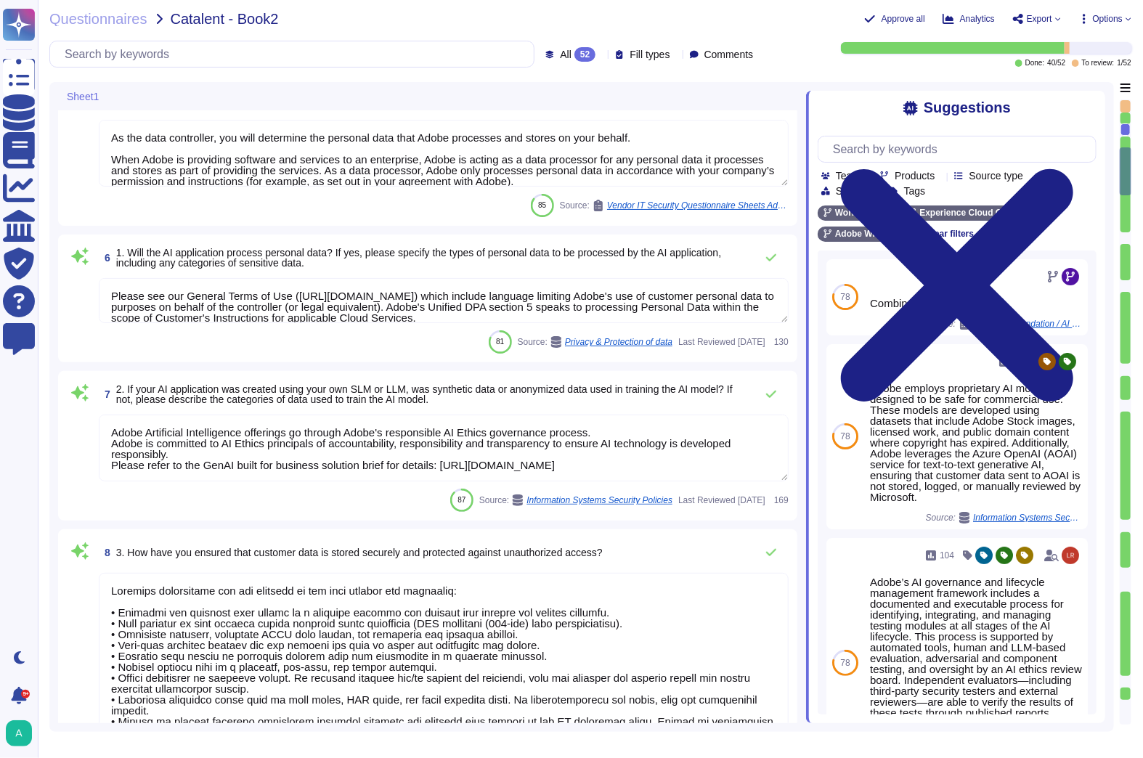
type textarea "Adobe has documented privacy compliance requirements for product teams in sever…"
type textarea "To request a copy of the Adobe Data Processing Agreement and Standard Contractu…"
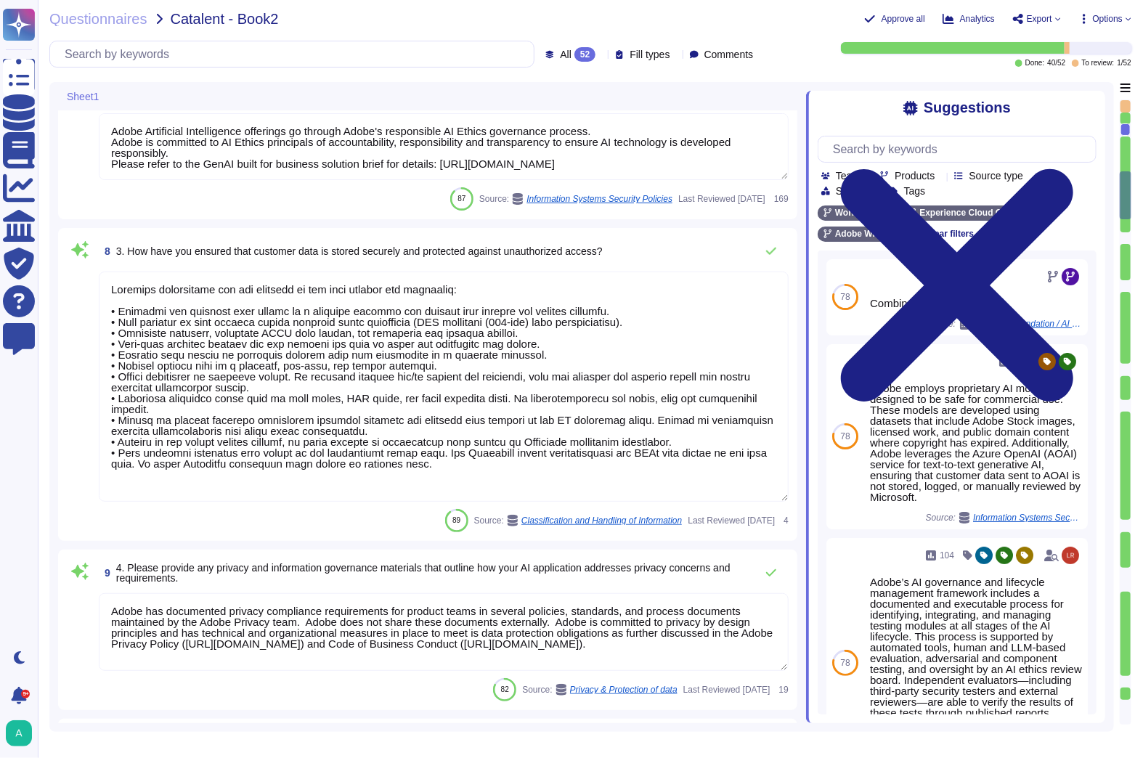
type textarea "One of the core decisions organizations face as they develop their AI strategie…"
type textarea "Consent management falls under the responsibility of the Data Controller. Adobe…"
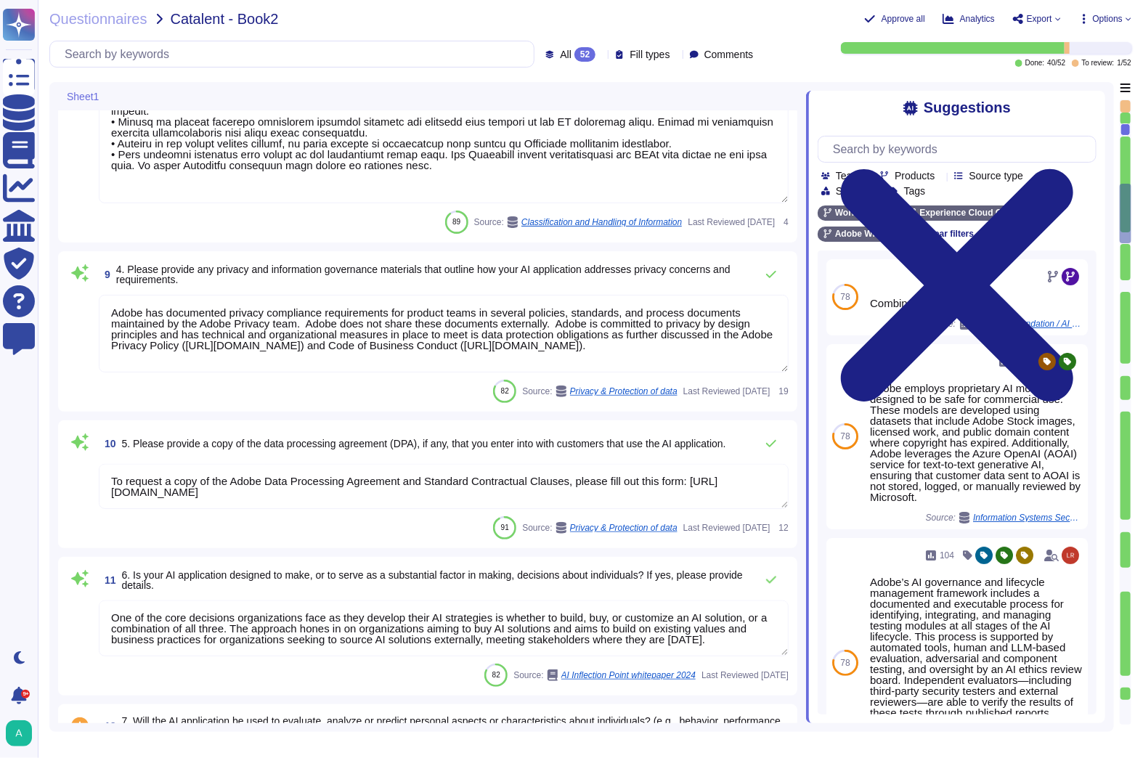
type textarea "All trainings provided through Adobe's learning platform are tracked. Adobe mai…"
type textarea "Customers maintain ownership of their data."
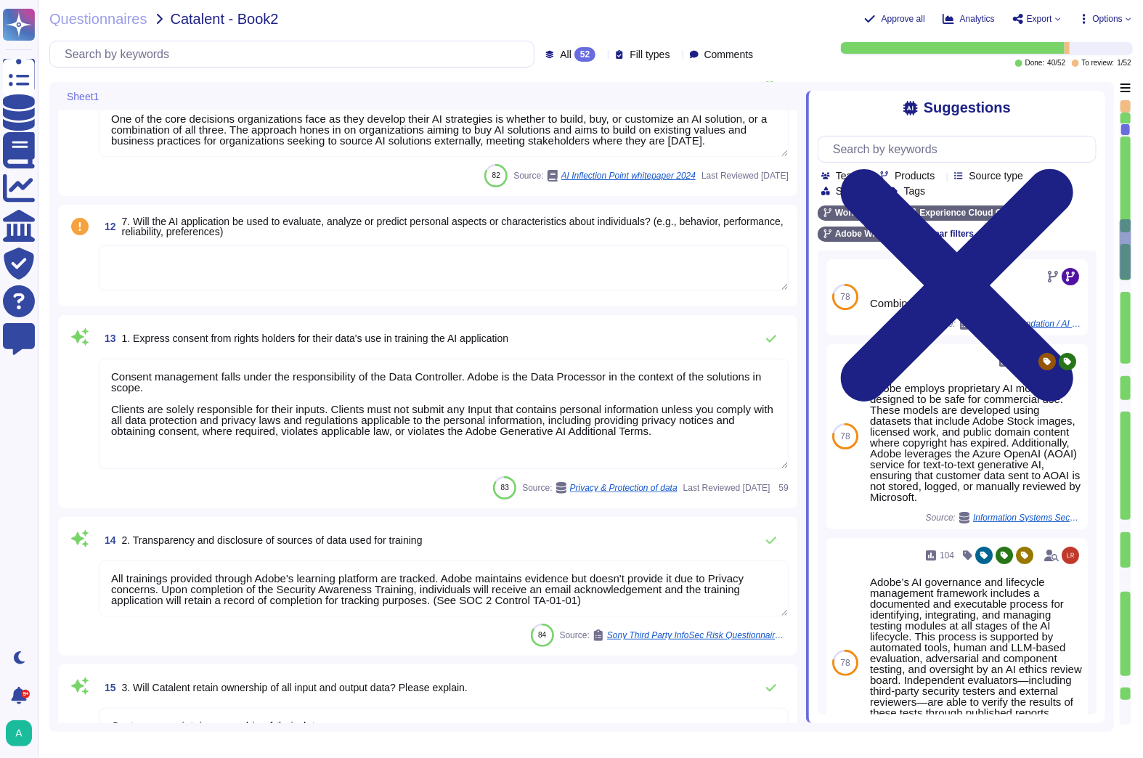
type textarea "Yes"
type textarea "Lorem'i dolorsitametco adipisci, elitseddo, eiu temporinci utlabor etd magnaali…"
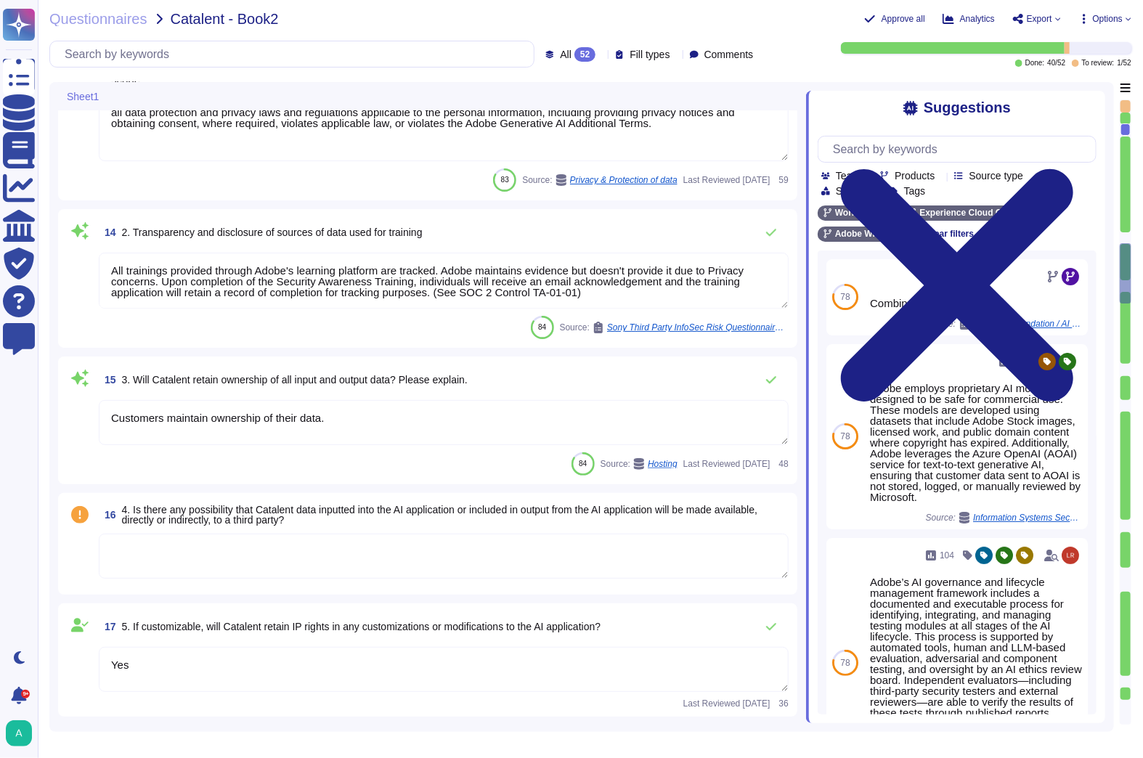
type textarea "The journey to adopting AI responsibly begins with the people who will lead it."
type textarea "Yes"
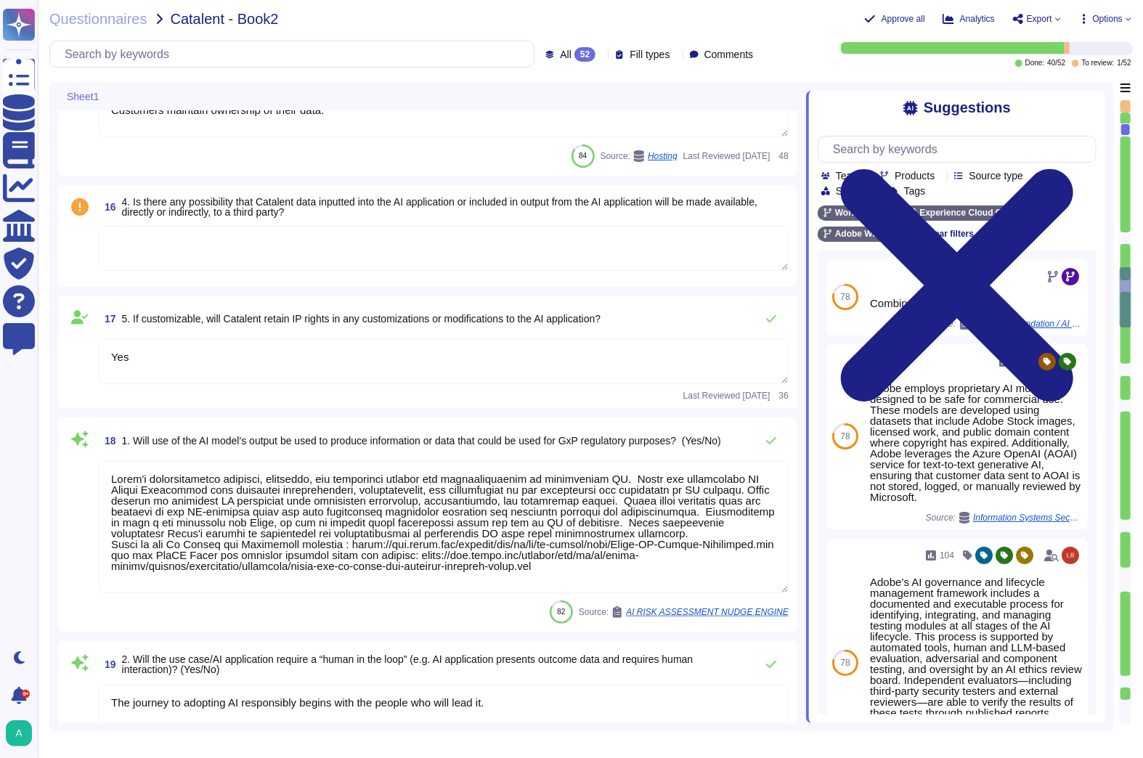
type textarea "Yes"
type textarea "Adobe’s approach to reliability includes multilayered testing, evaluation, and …"
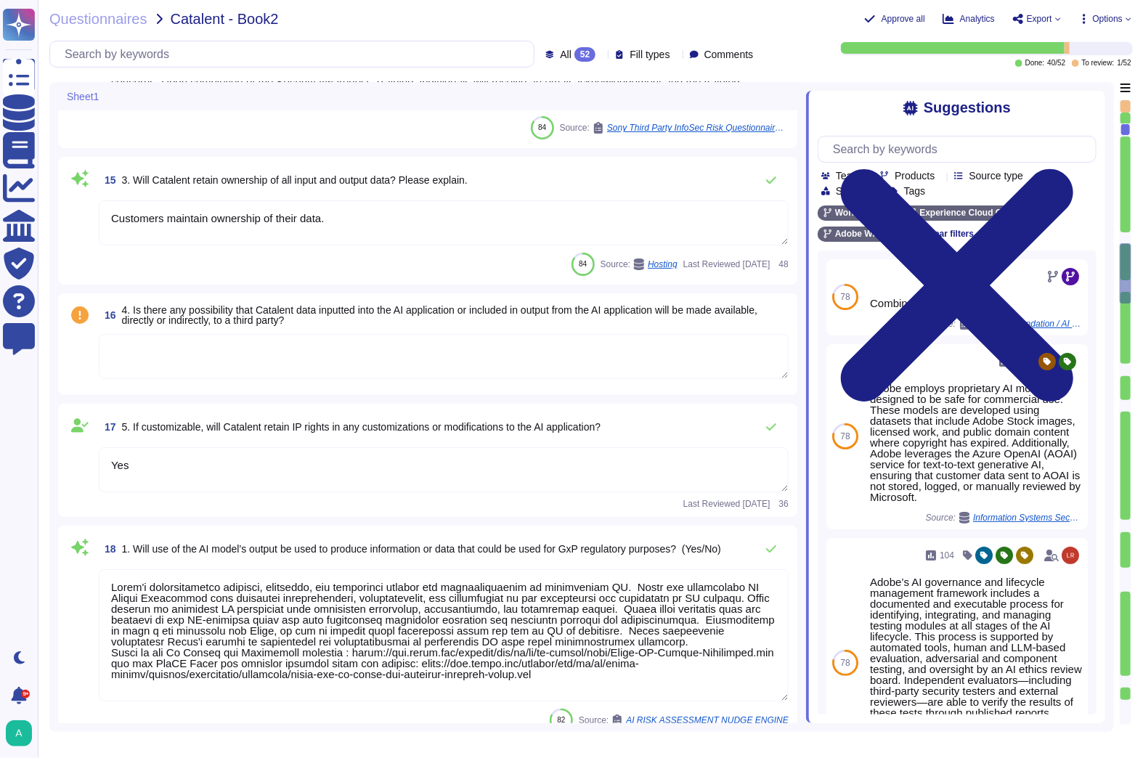
type textarea "One of the core decisions organizations face as they develop their AI strategie…"
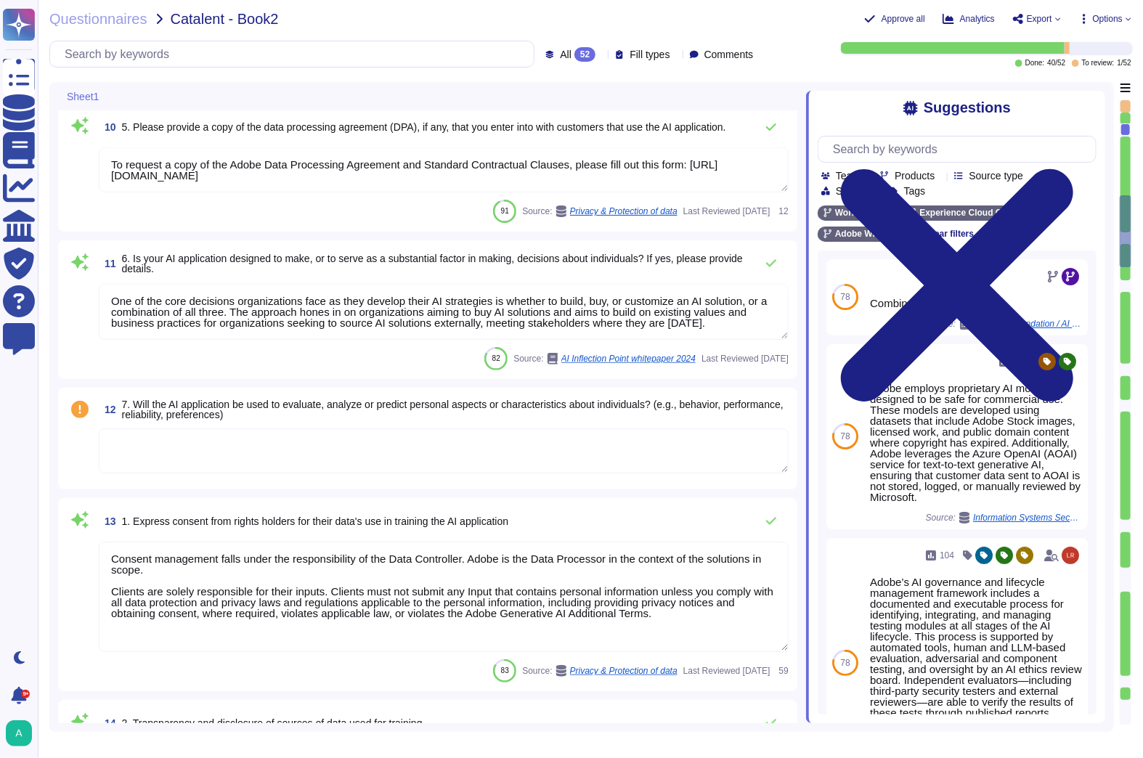
type textarea "Loremips dolorsitame con adi elitsedd ei tem inci utlabor etd magnaaliq: • Enim…"
type textarea "Adobe has documented privacy compliance requirements for product teams in sever…"
type textarea "To request a copy of the Adobe Data Processing Agreement and Standard Contractu…"
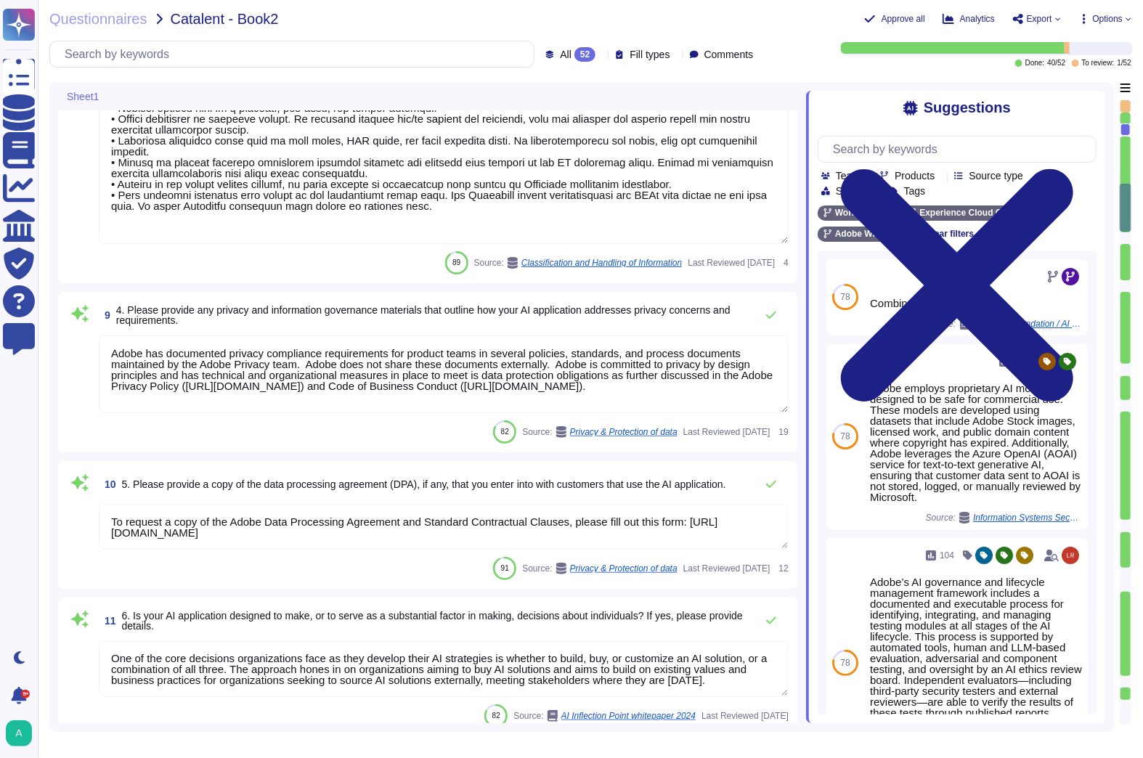
type textarea "Adobe Artificial Intelligence offerings go through Adobe's responsible AI Ethic…"
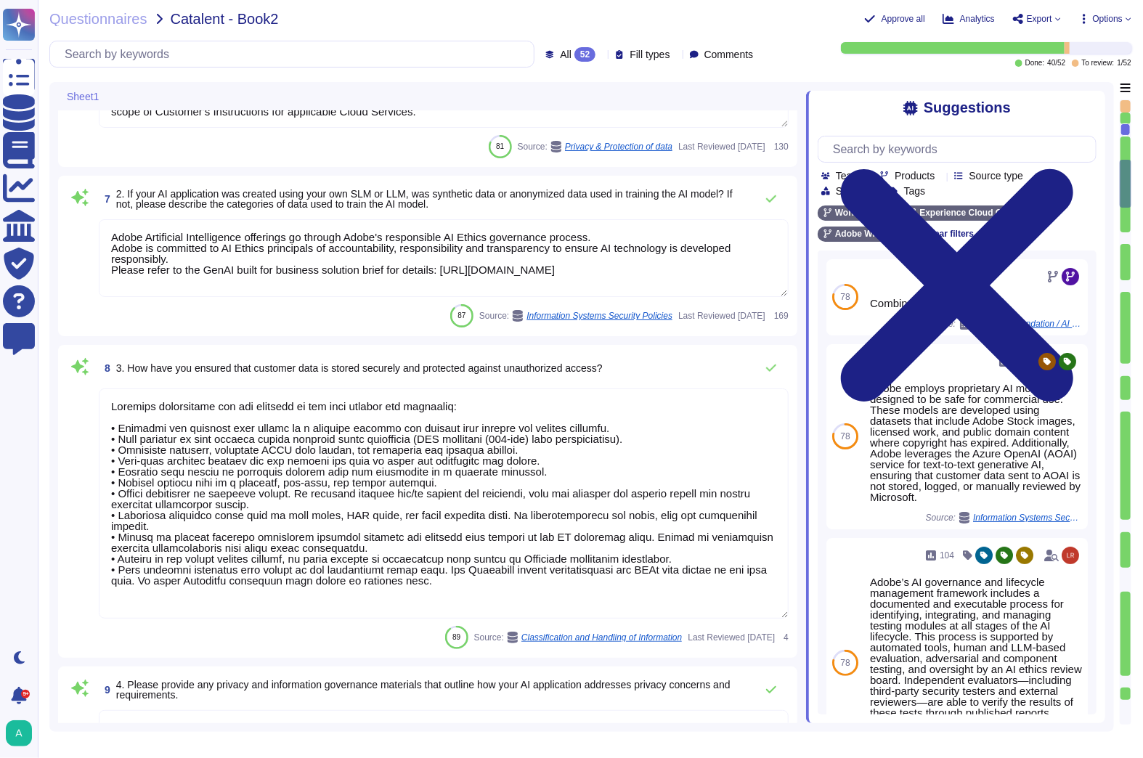
type textarea "Adobe's internal SPLC and vulnerability management processes include manual and…"
type textarea "As the data controller, you will determine the personal data that Adobe process…"
type textarea "Please see our General Terms of Use ([URL][DOMAIN_NAME]) which include language…"
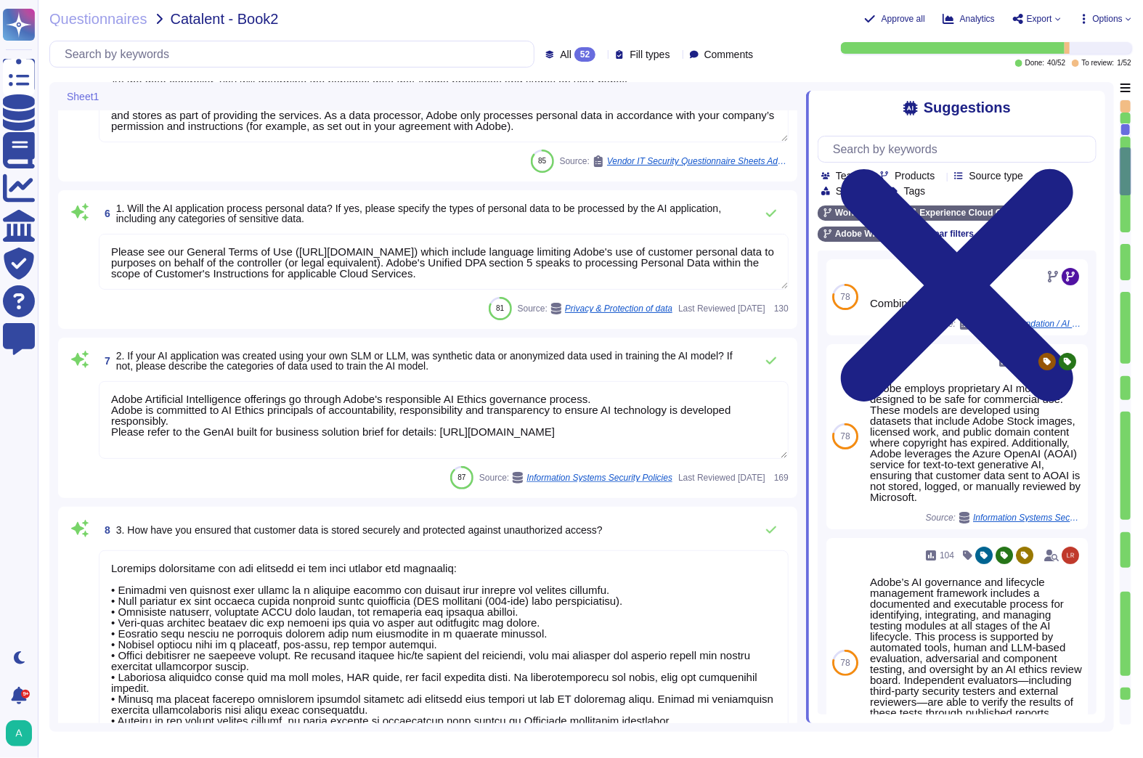
scroll to position [520, 0]
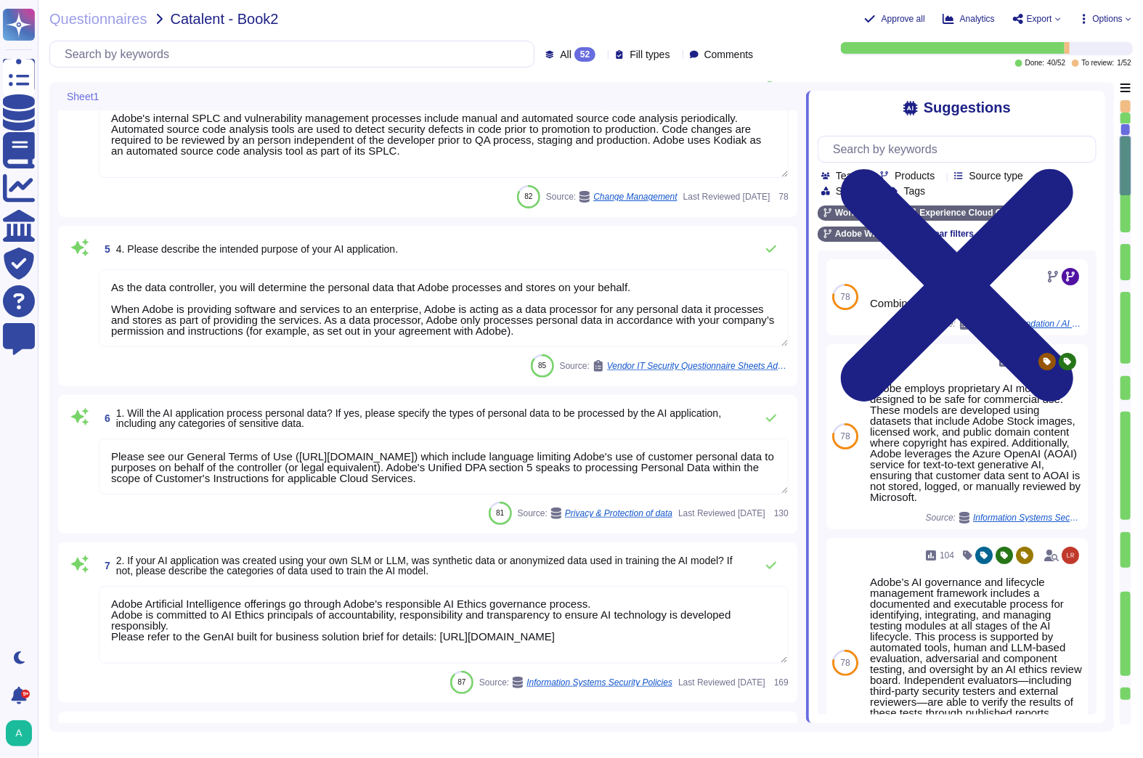
type textarea "Adobe employs proprietary AI models designed to be safe for commercial use. The…"
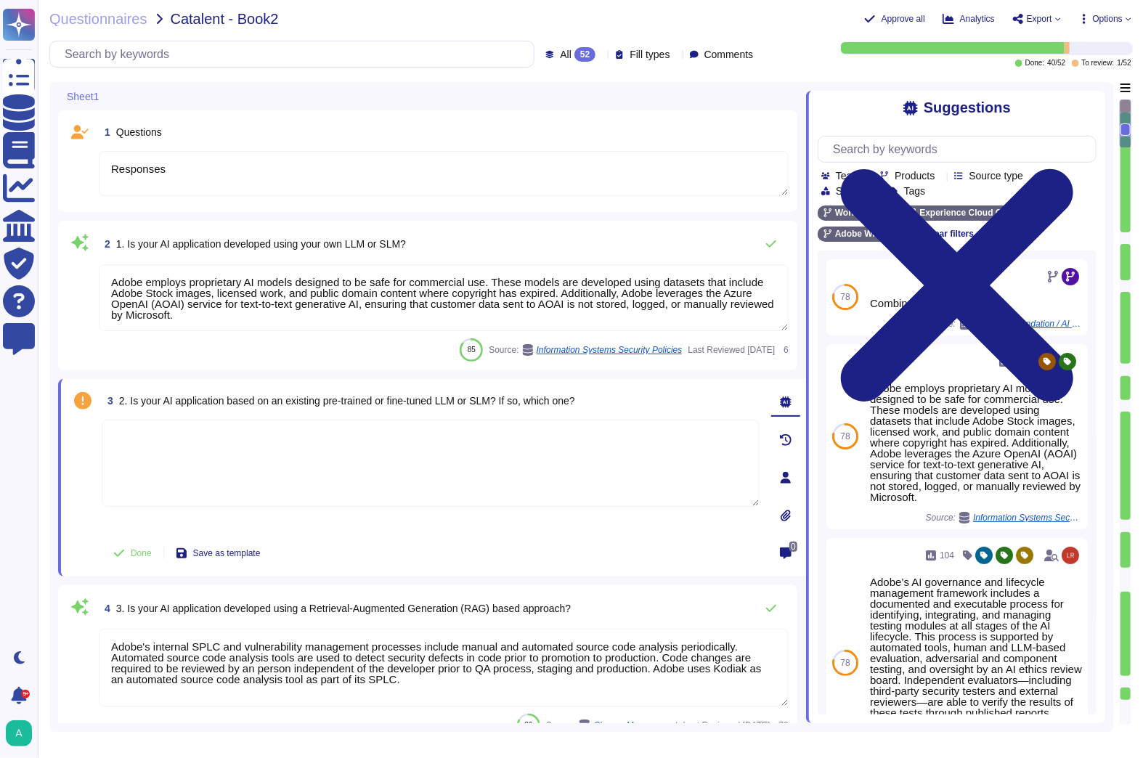
type textarea "Responses"
click at [601, 55] on icon at bounding box center [601, 55] width 0 height 0
click at [565, 128] on div "To do 11" at bounding box center [593, 128] width 118 height 16
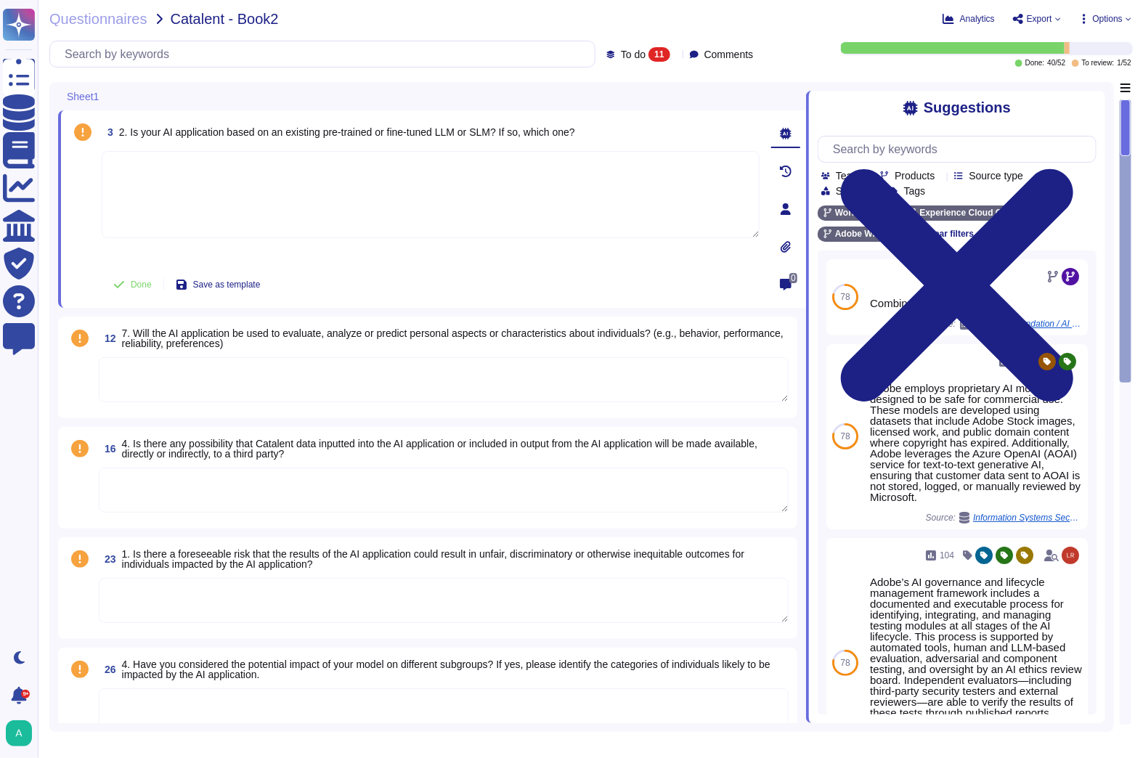
click at [1118, 17] on span "Options" at bounding box center [1107, 19] width 30 height 9
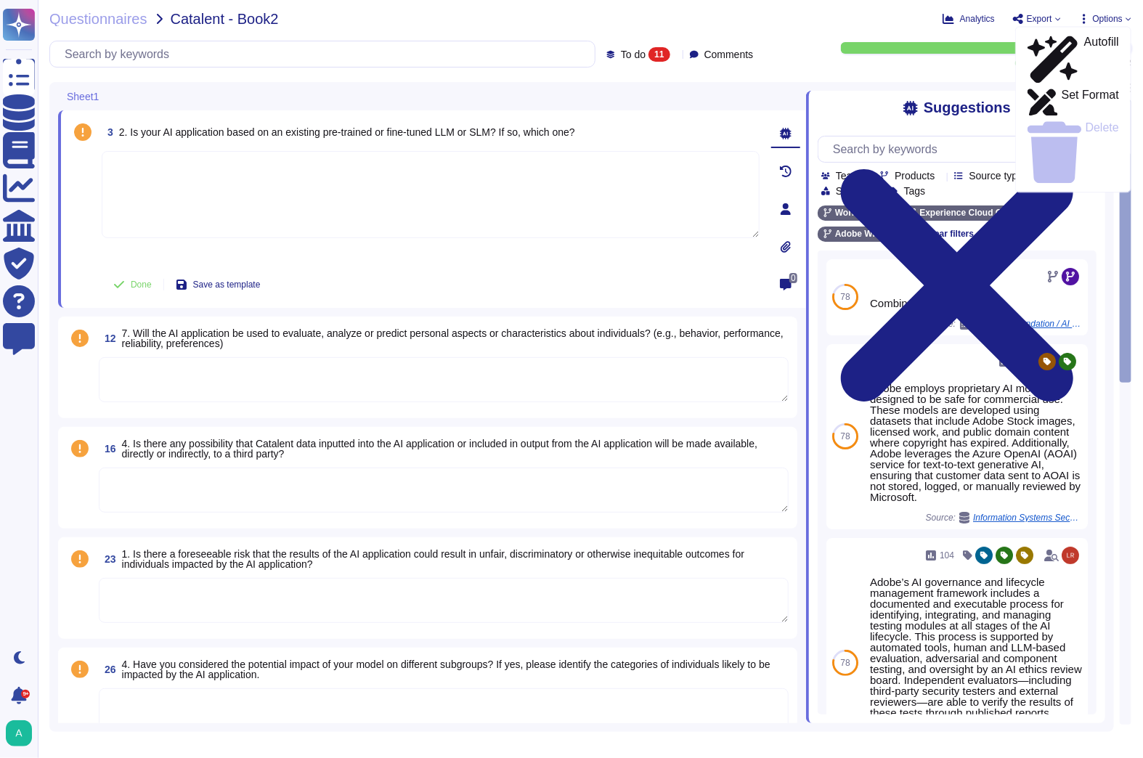
click at [843, 23] on div "Analytics Export Options Autofill Set Format Delete" at bounding box center [921, 19] width 420 height 15
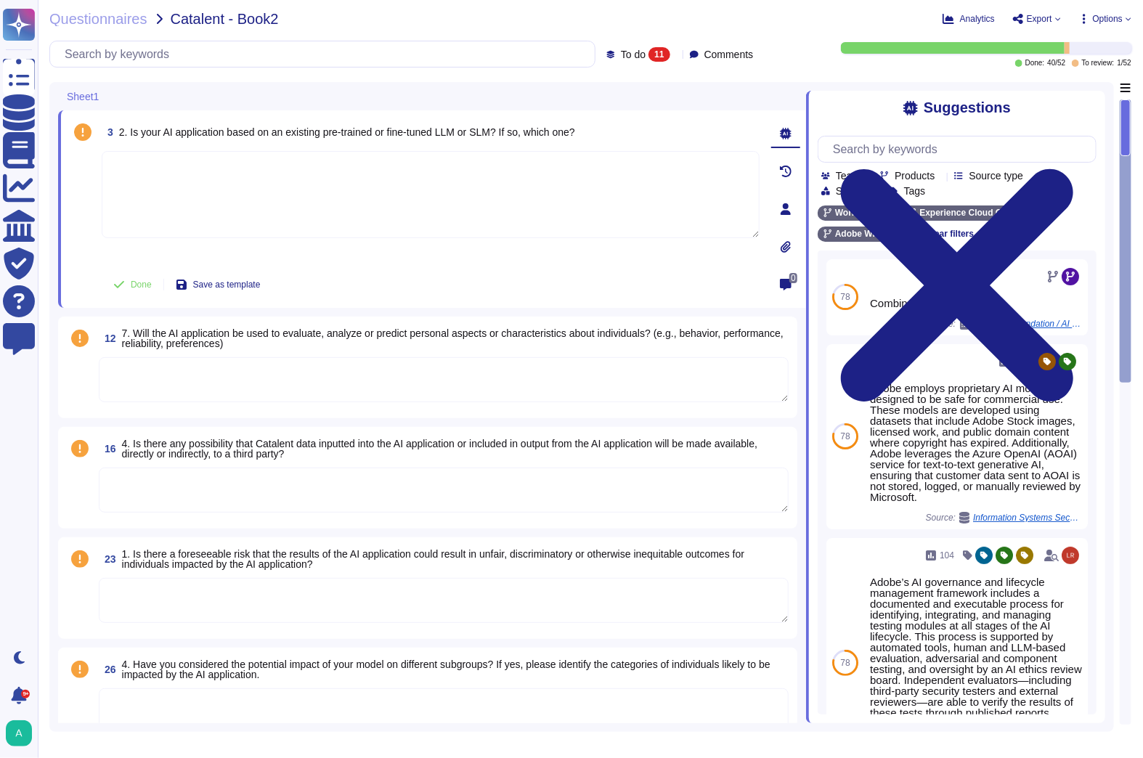
click at [1047, 19] on span "Export" at bounding box center [1038, 19] width 25 height 9
click at [1064, 88] on p "Download" at bounding box center [1090, 106] width 52 height 36
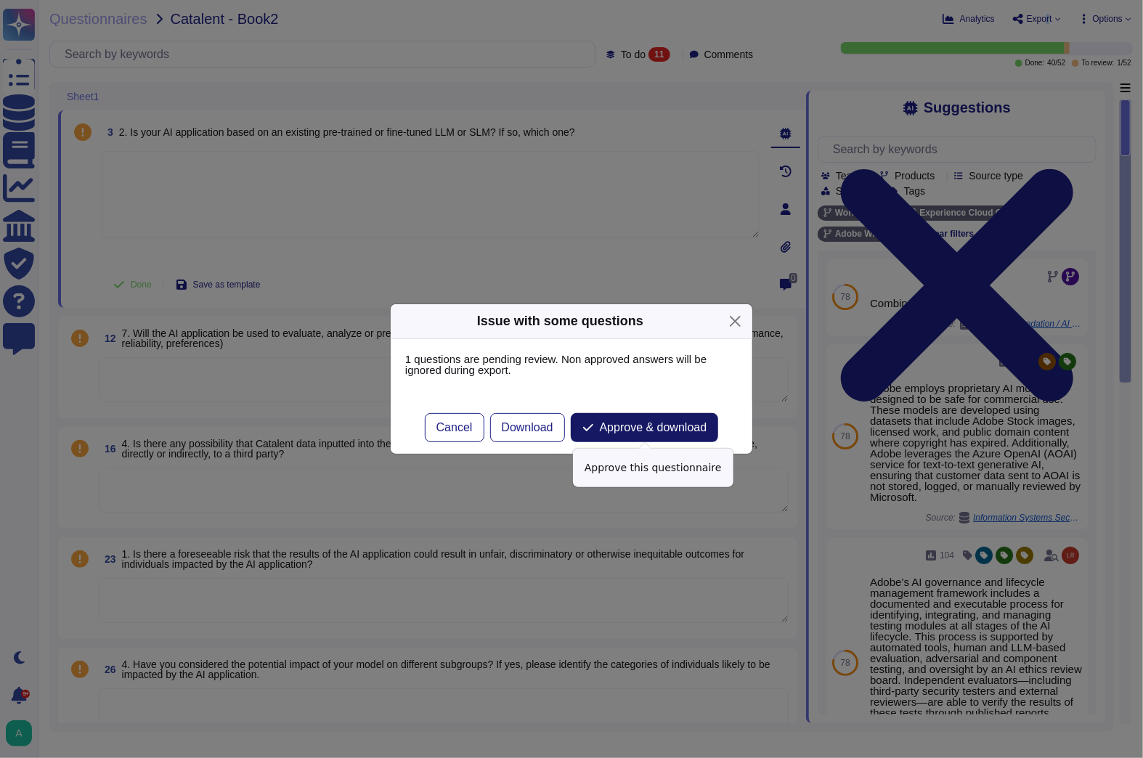
click at [681, 423] on span "Approve & download" at bounding box center [653, 428] width 107 height 12
